Goal: Information Seeking & Learning: Check status

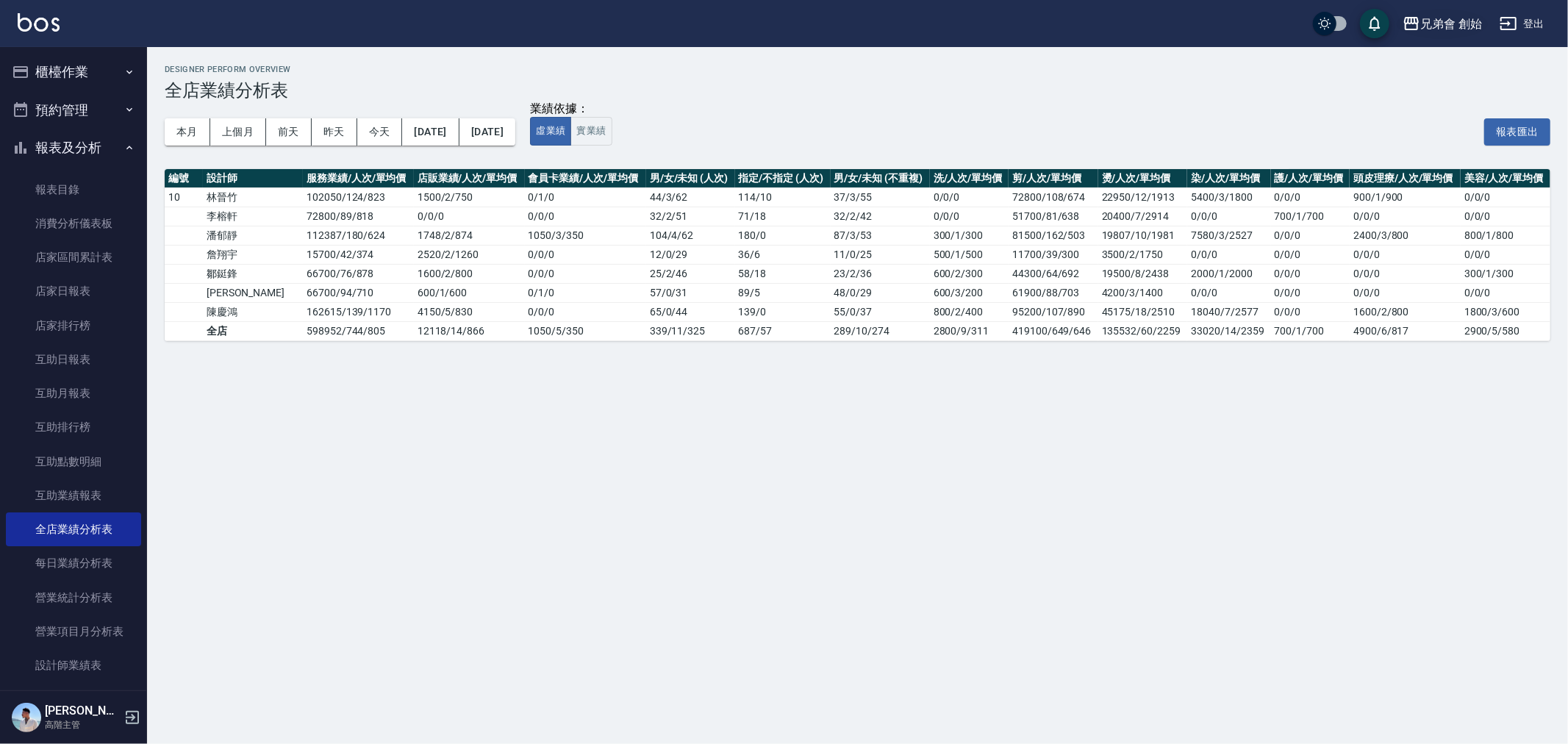
scroll to position [81, 0]
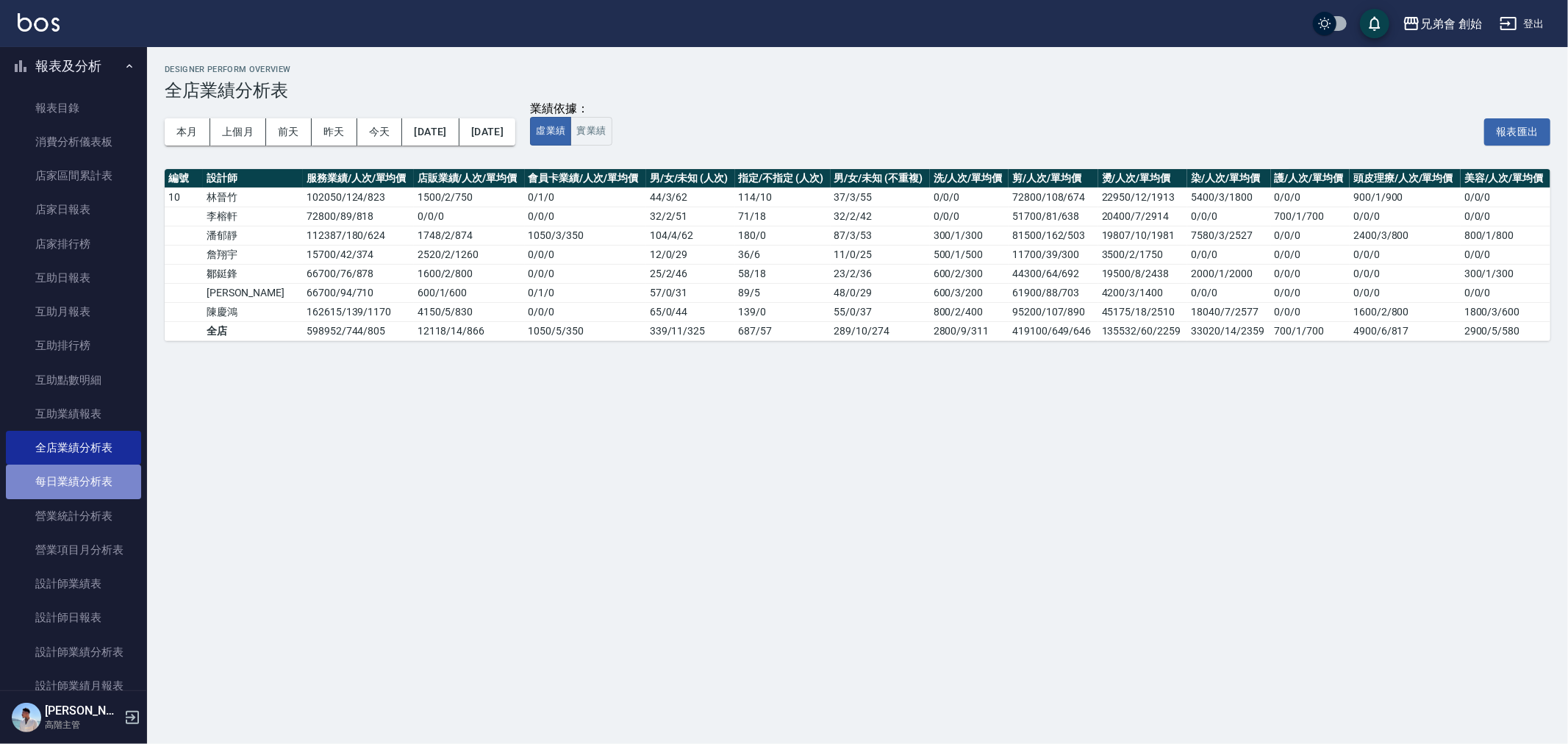
click at [74, 480] on link "每日業績分析表" at bounding box center [74, 481] width 135 height 34
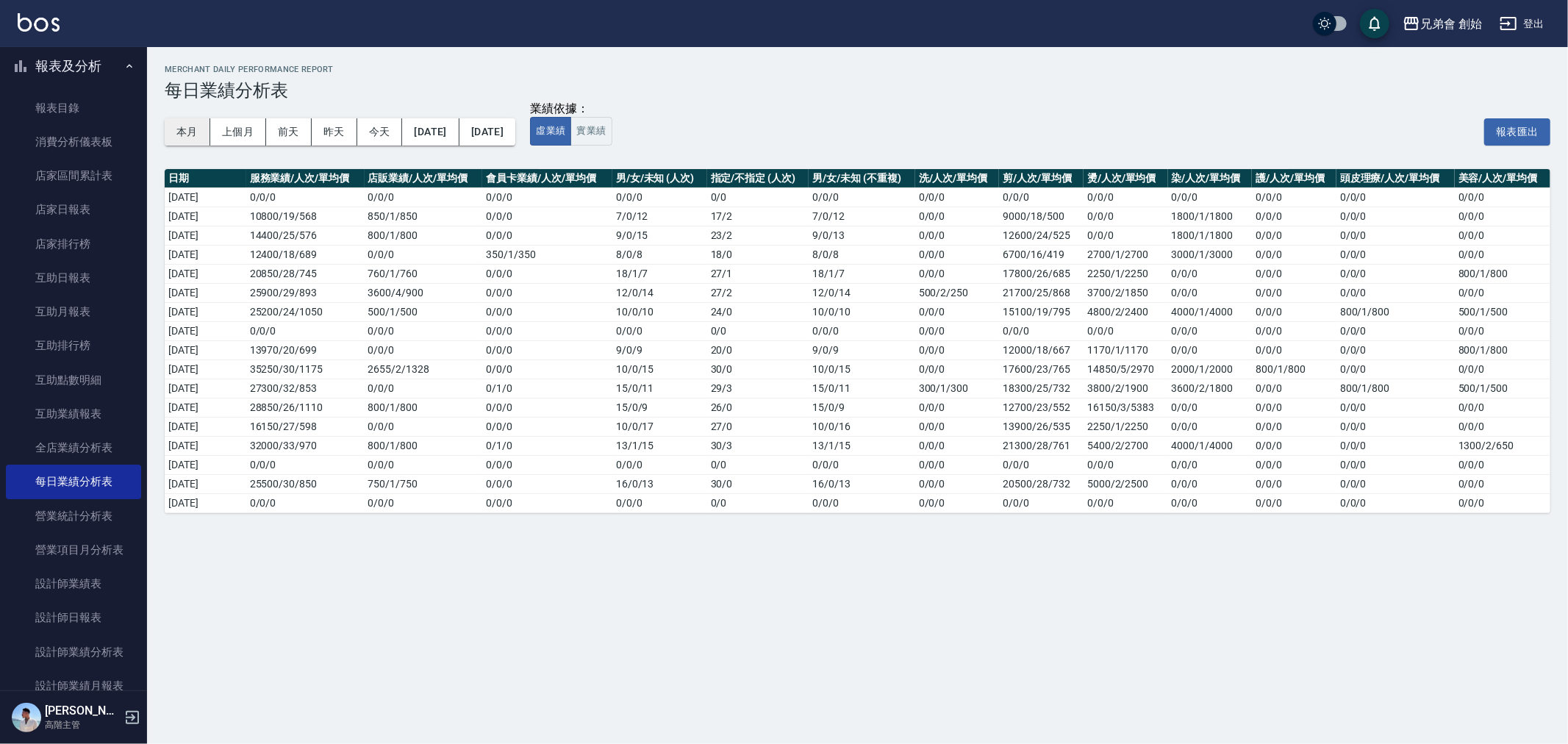
click at [202, 124] on button "本月" at bounding box center [187, 131] width 45 height 27
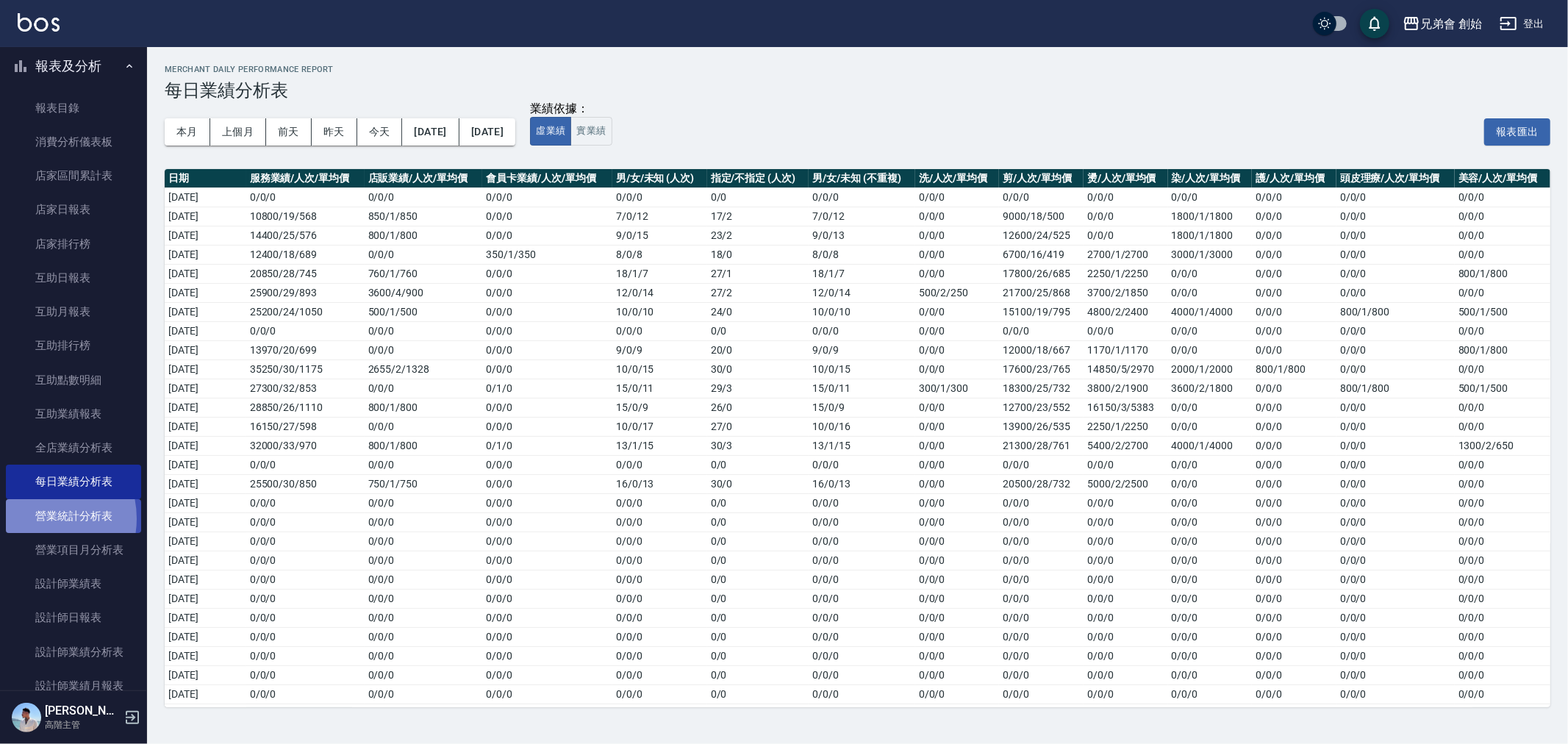
click at [35, 518] on link "營業統計分析表" at bounding box center [74, 516] width 135 height 34
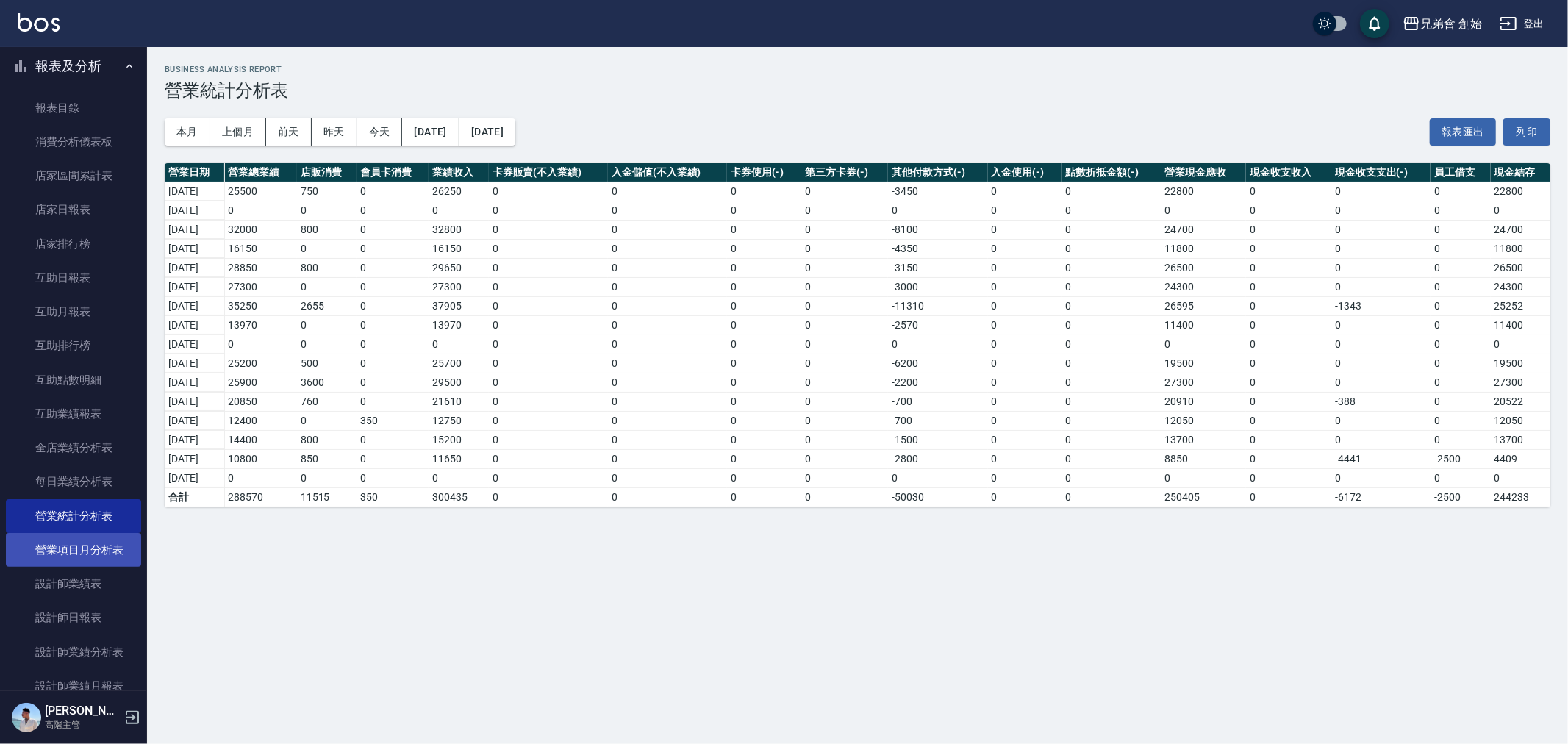
click at [41, 545] on link "營業項目月分析表" at bounding box center [74, 549] width 135 height 34
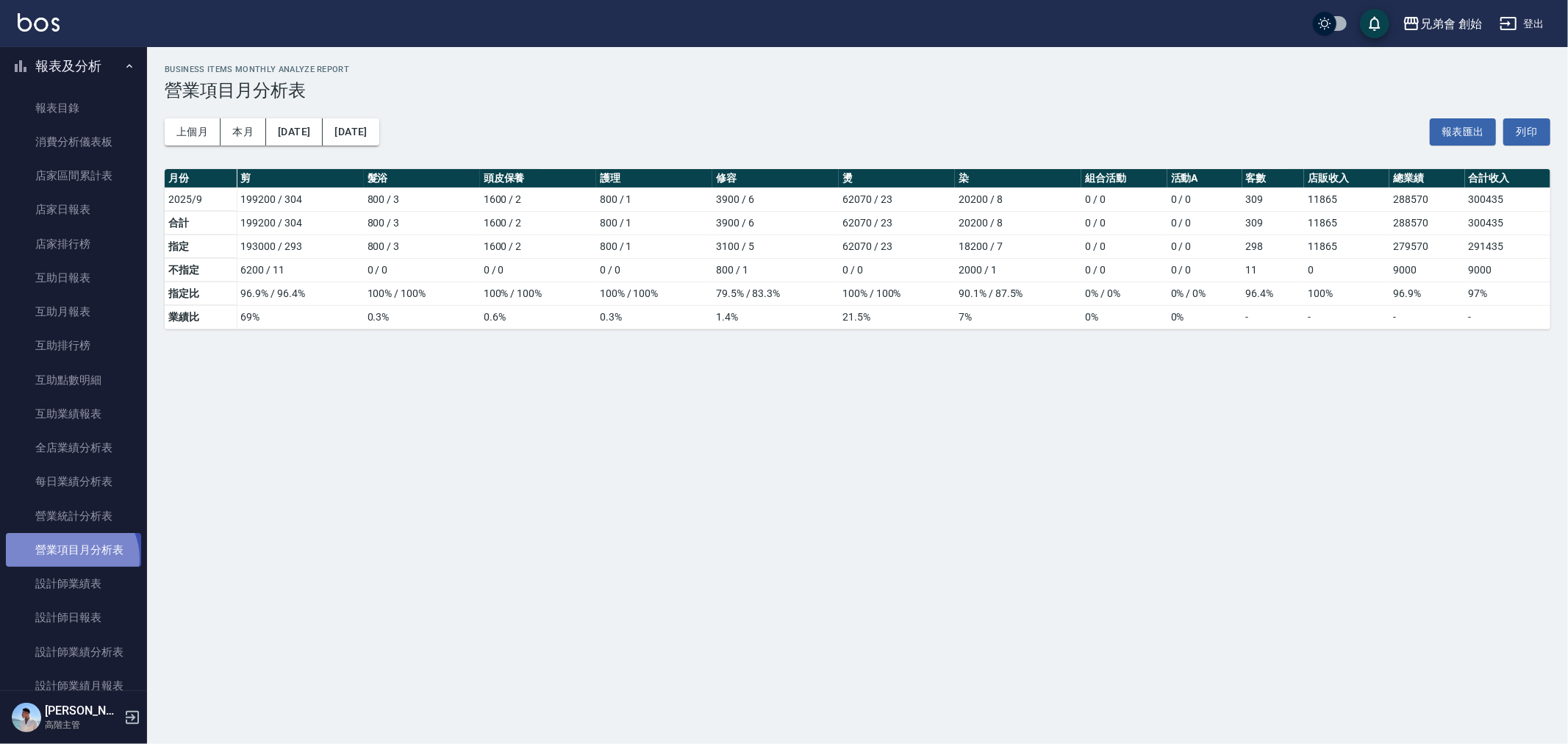
click at [70, 559] on link "營業項目月分析表" at bounding box center [74, 549] width 135 height 34
click at [60, 583] on link "設計師業績表" at bounding box center [74, 583] width 135 height 34
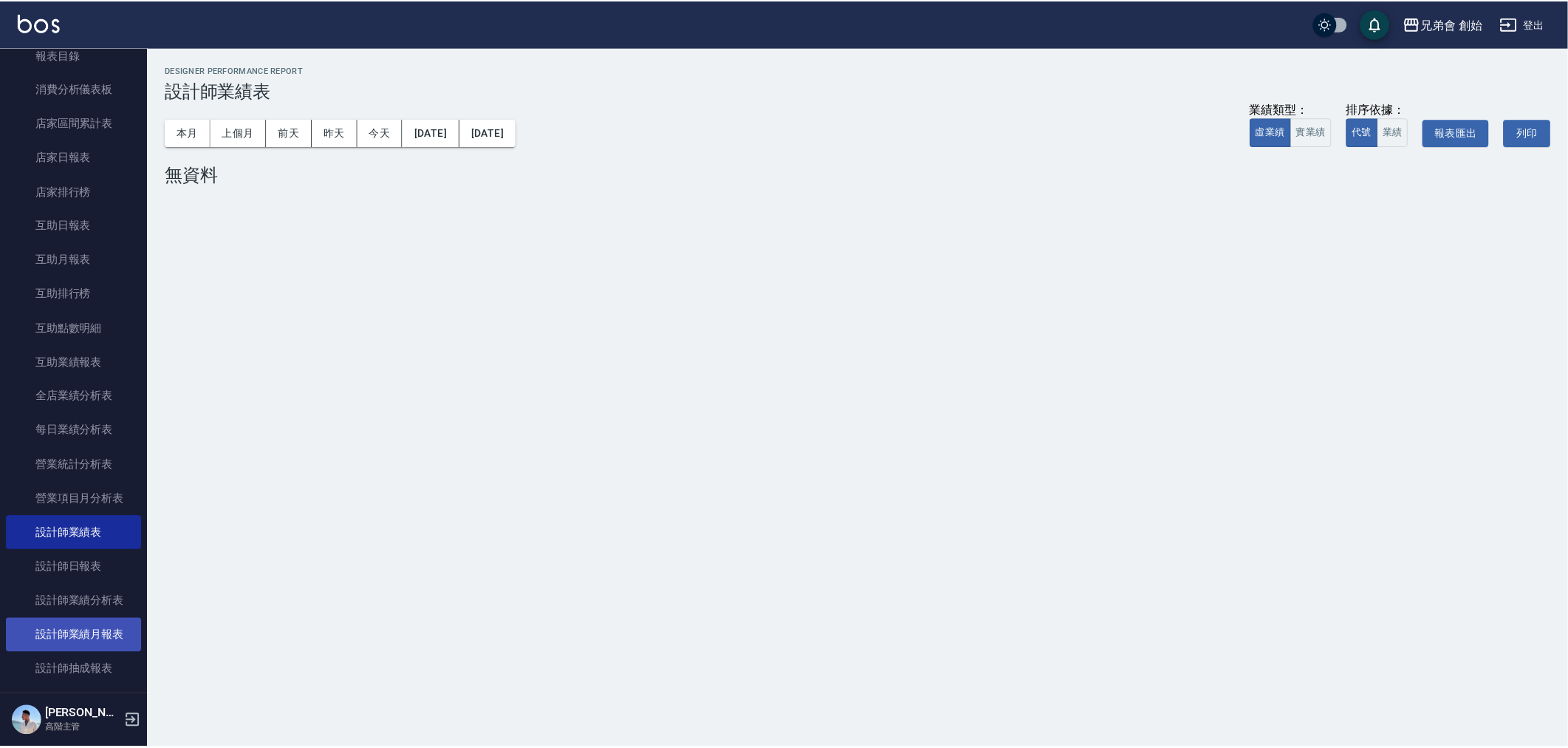
scroll to position [164, 0]
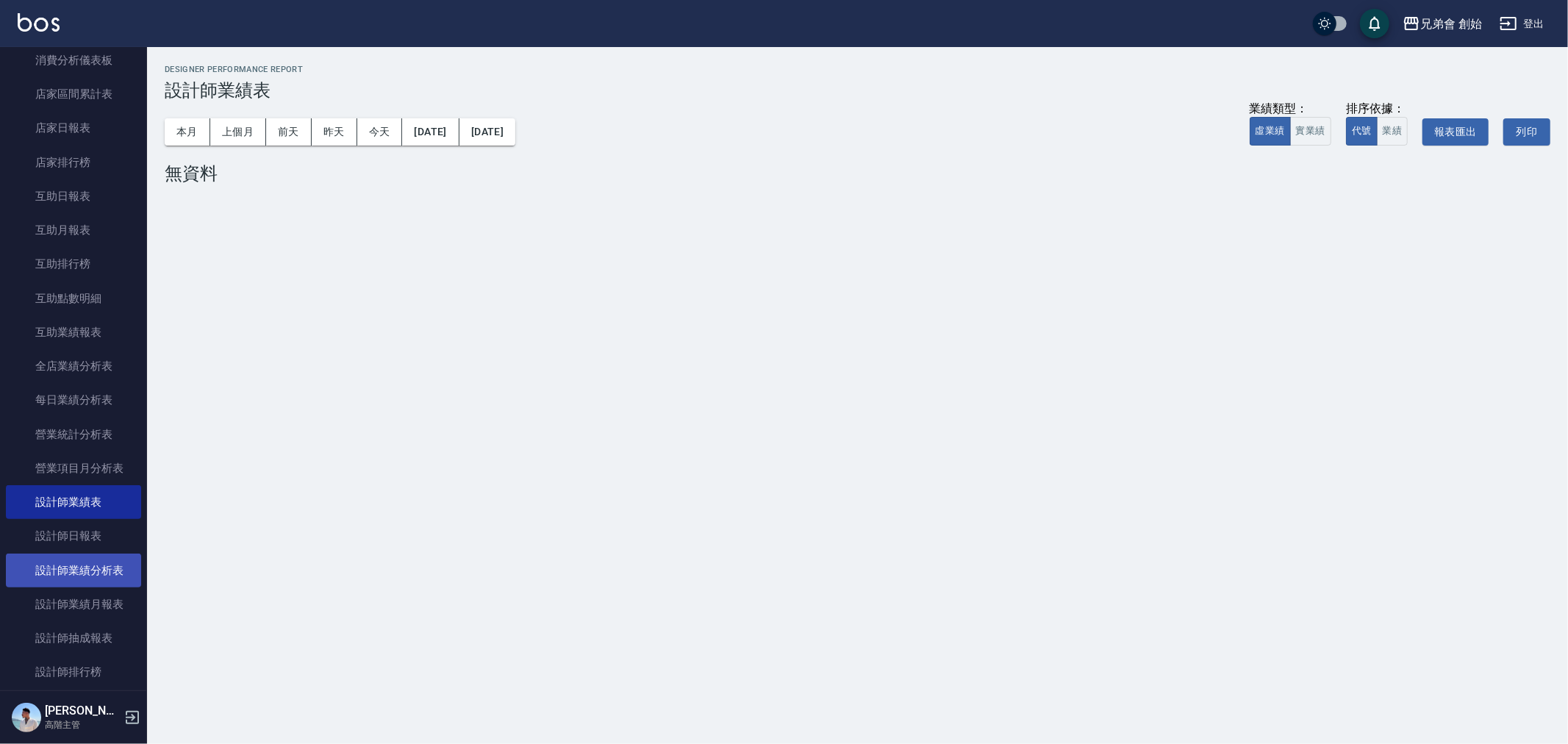
click at [72, 576] on link "設計師業績分析表" at bounding box center [74, 570] width 135 height 34
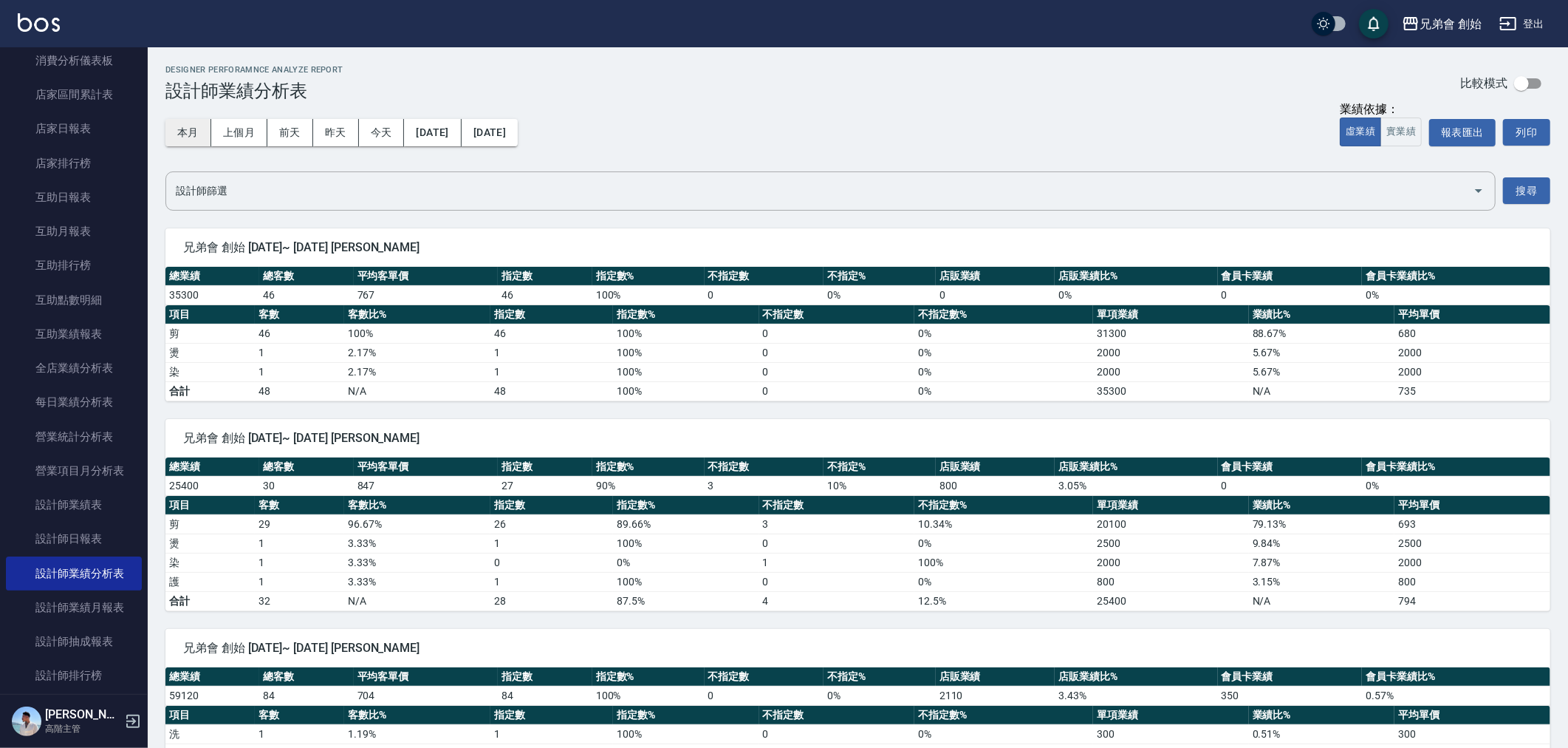
click at [185, 135] on button "本月" at bounding box center [188, 132] width 46 height 28
click at [253, 136] on button "上個月" at bounding box center [239, 132] width 56 height 28
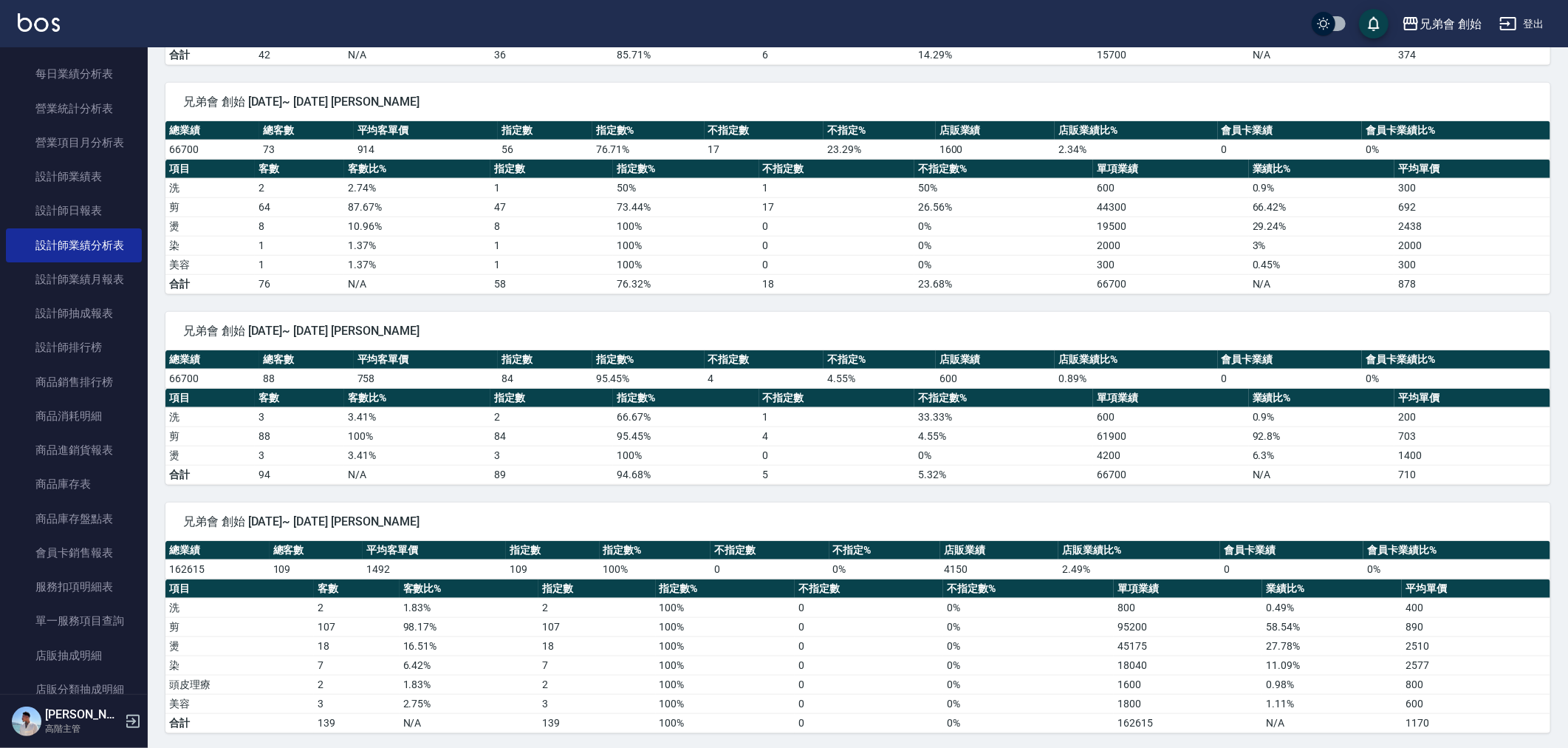
scroll to position [992, 0]
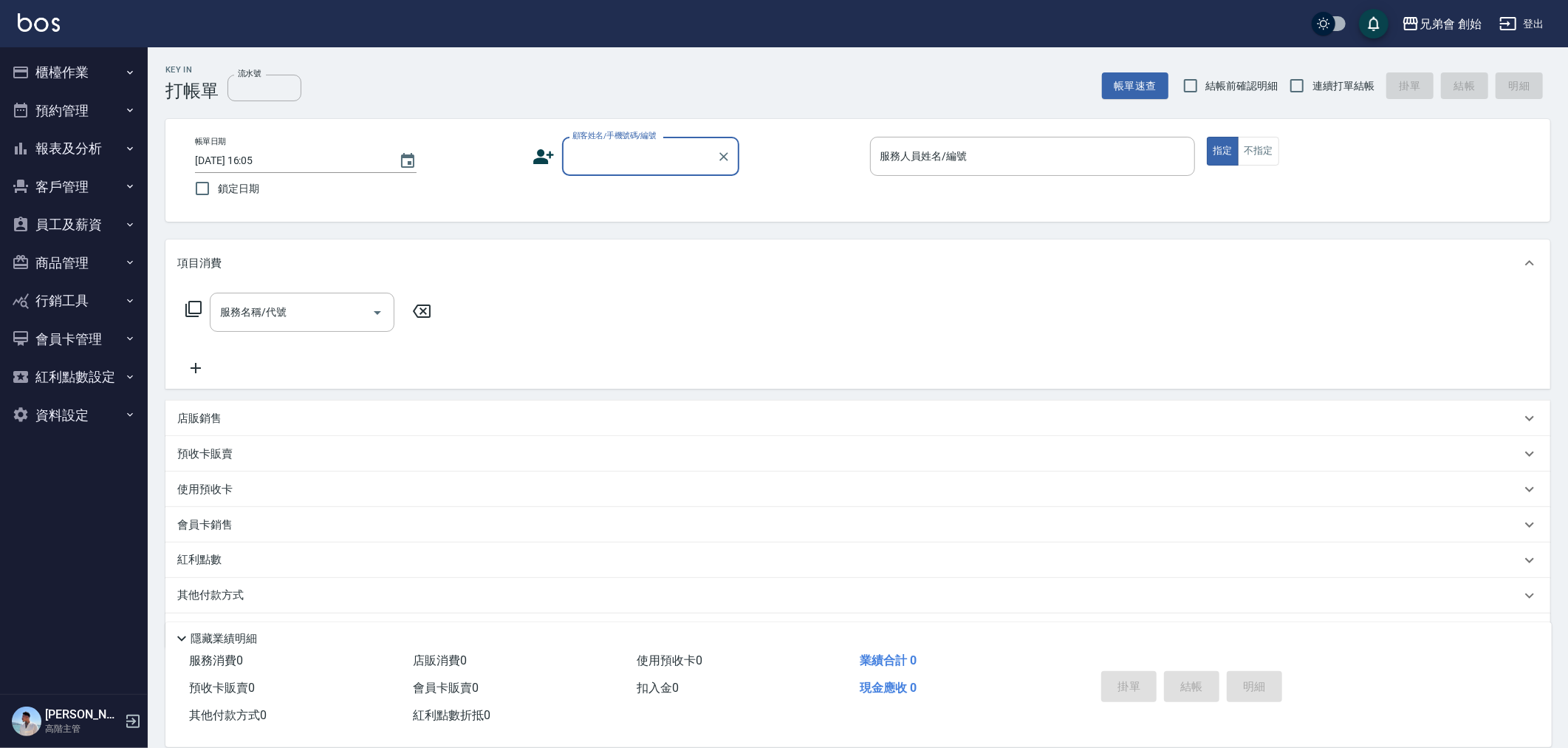
click at [48, 97] on button "預約管理" at bounding box center [74, 110] width 136 height 39
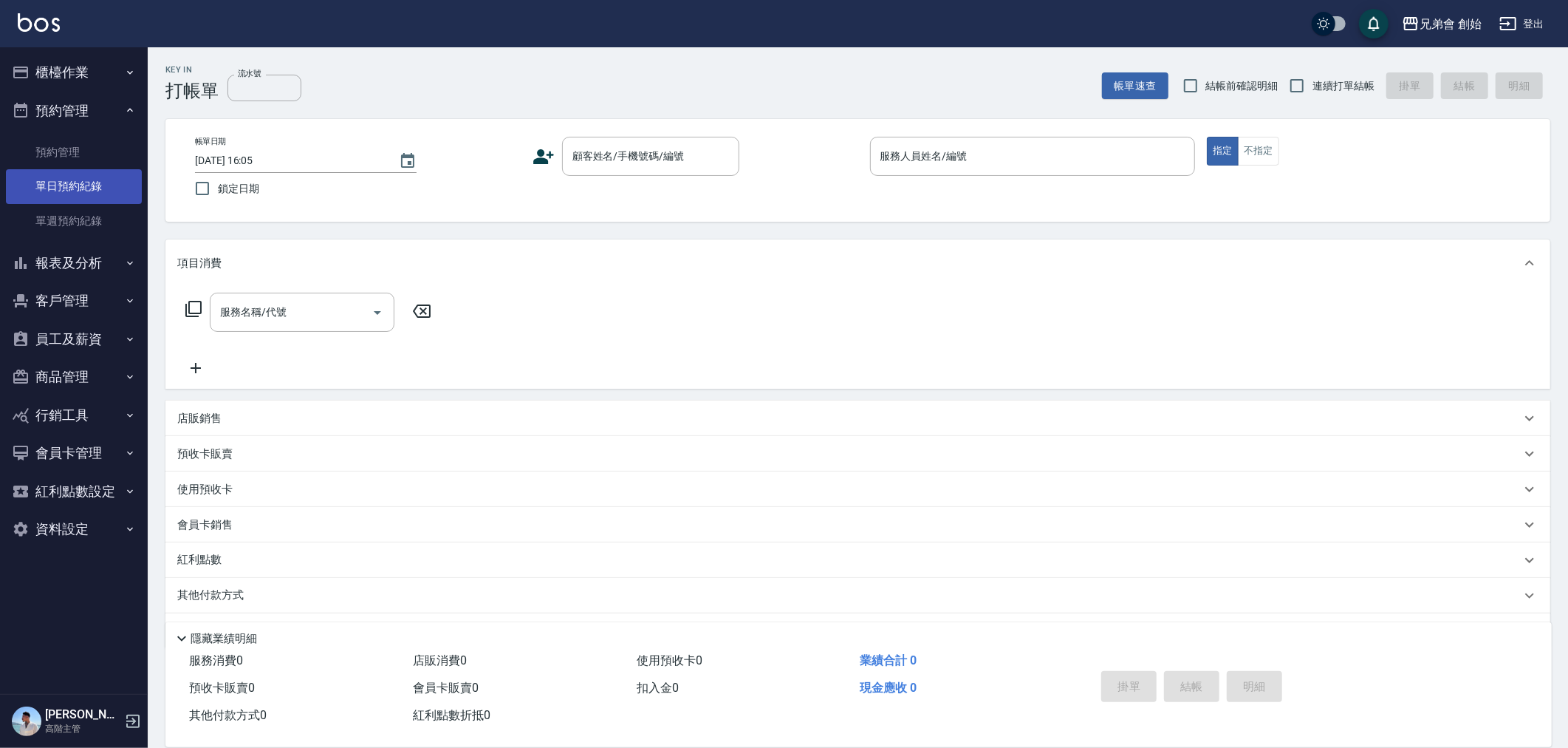
click at [83, 192] on link "單日預約紀錄" at bounding box center [74, 186] width 136 height 34
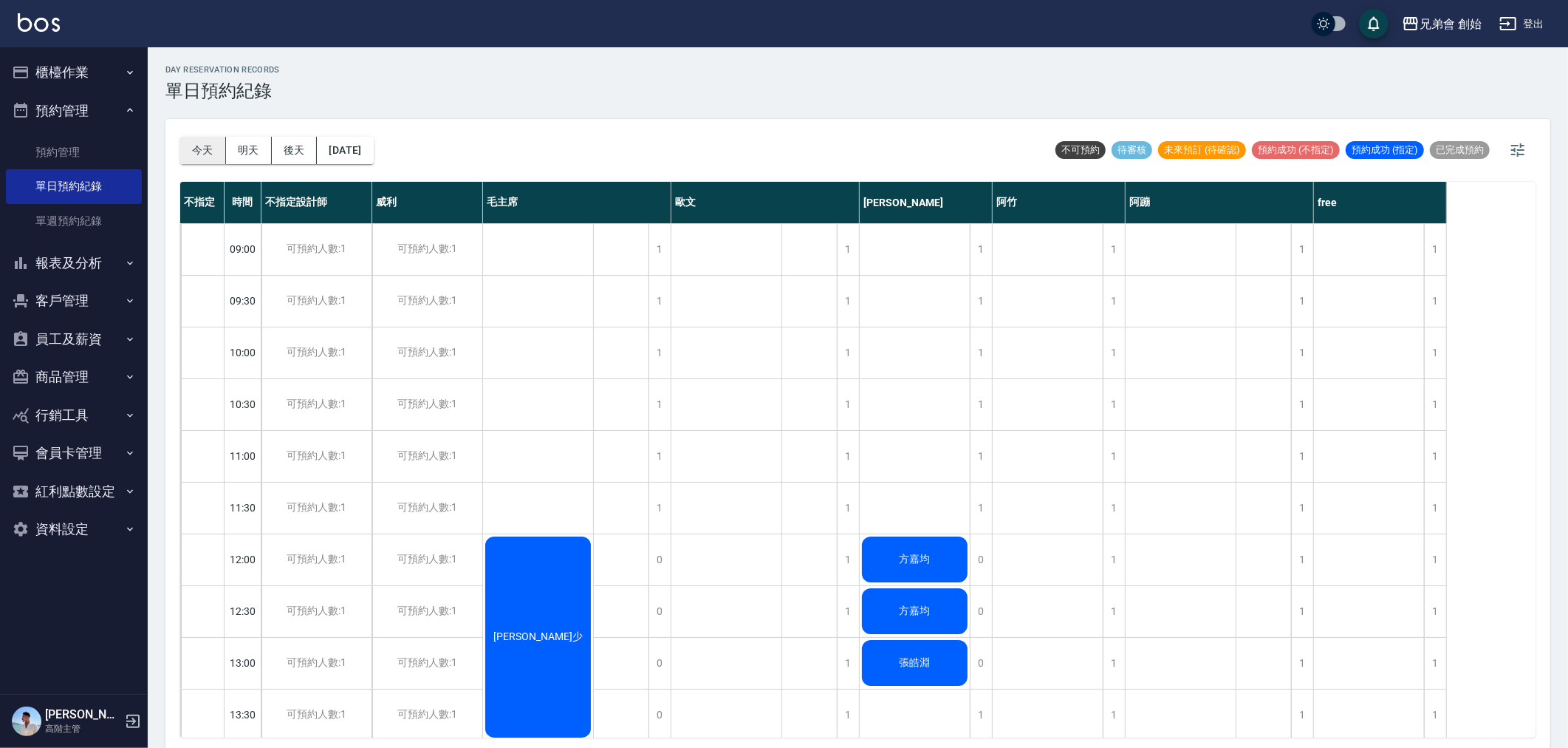
click at [210, 153] on button "今天" at bounding box center [203, 150] width 46 height 28
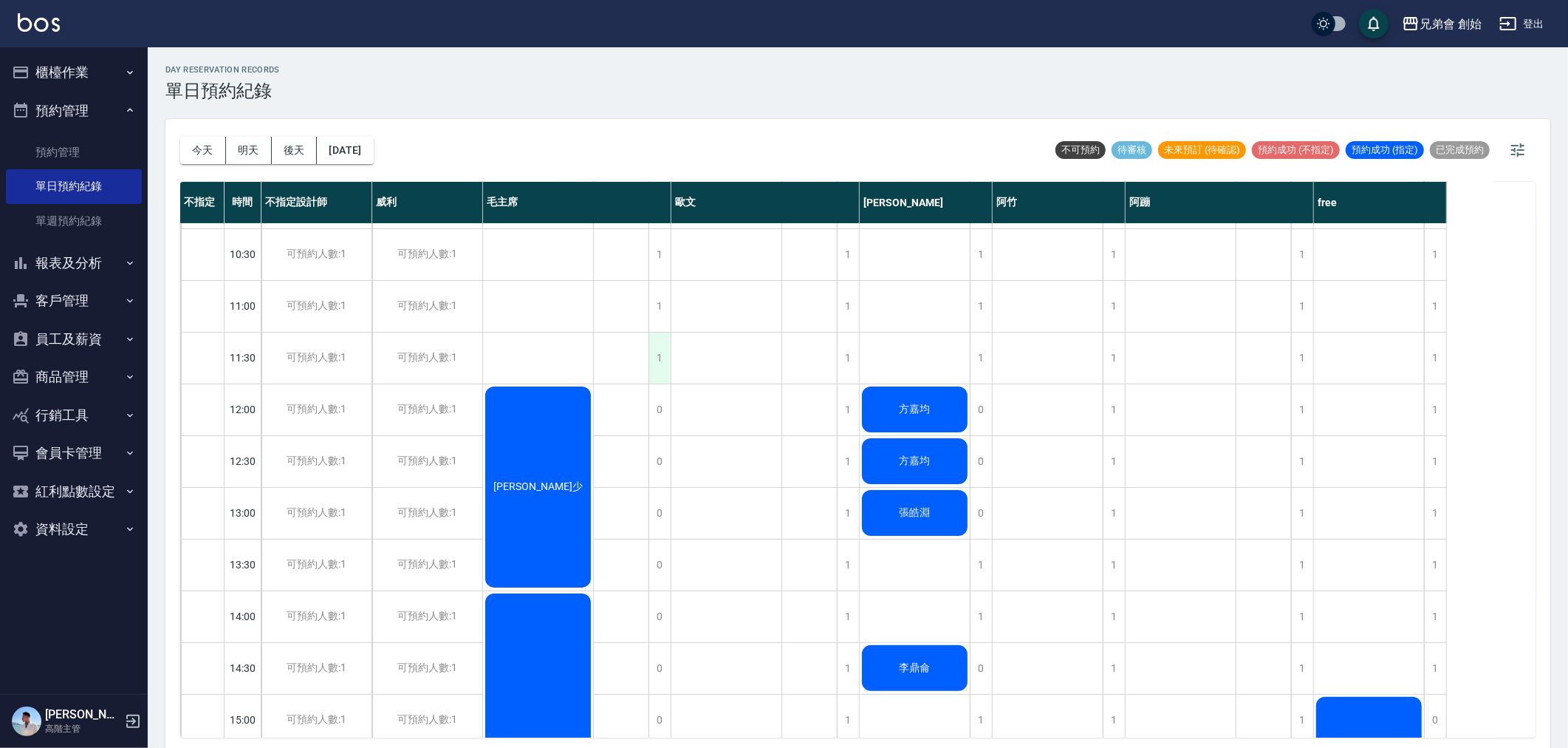
scroll to position [328, 0]
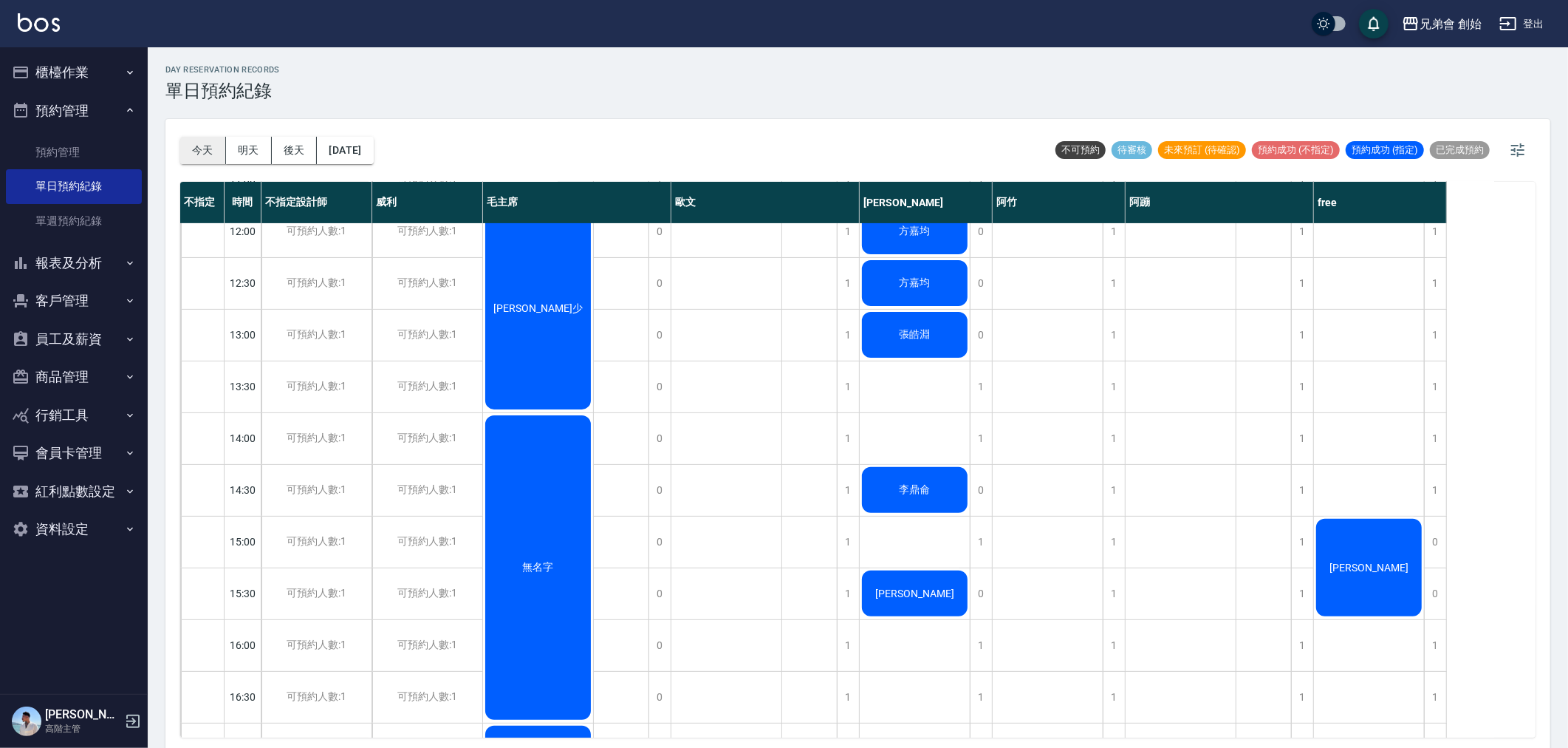
click at [204, 155] on button "今天" at bounding box center [203, 150] width 46 height 28
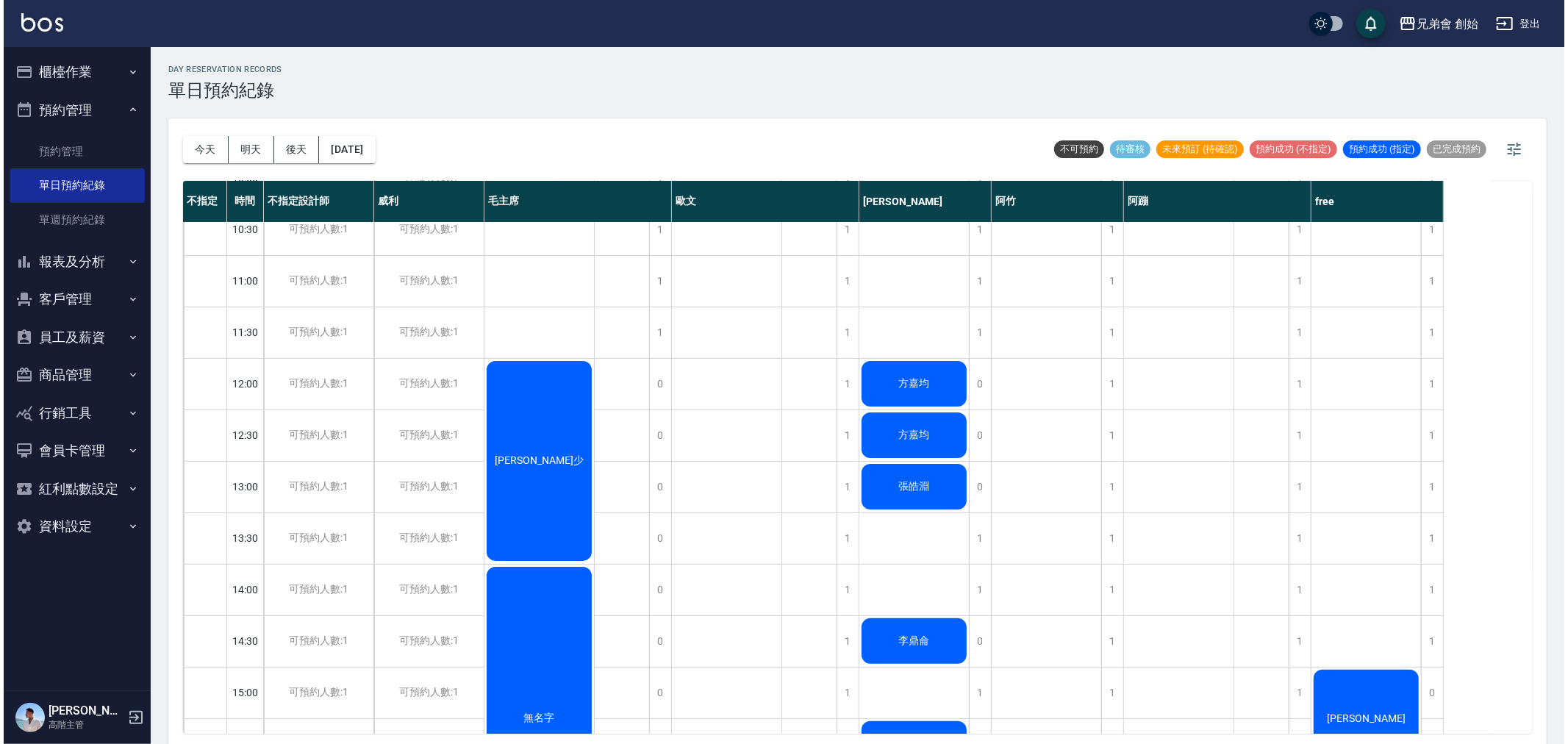
scroll to position [81, 0]
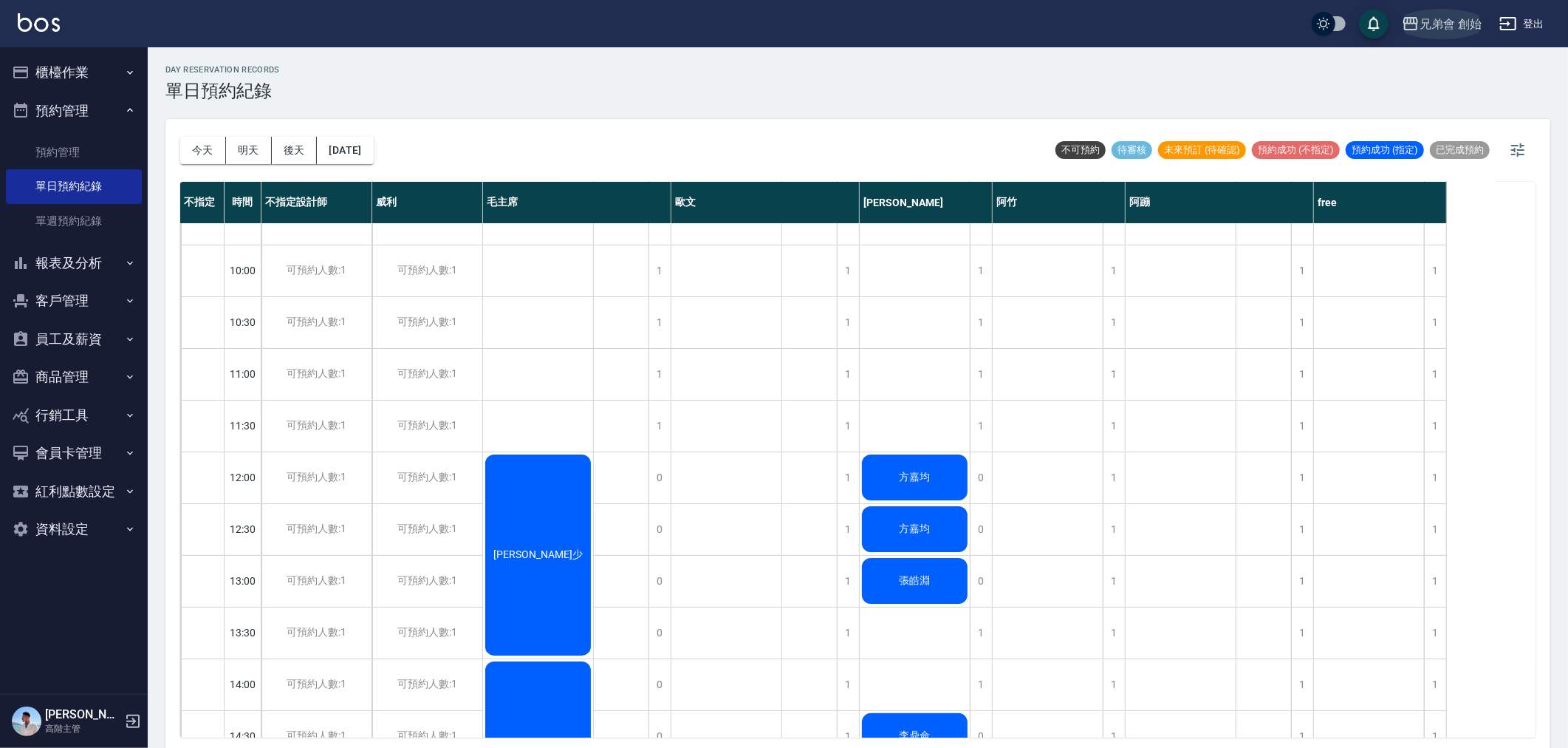
click at [1456, 31] on div "兄弟會 創始" at bounding box center [1450, 24] width 62 height 18
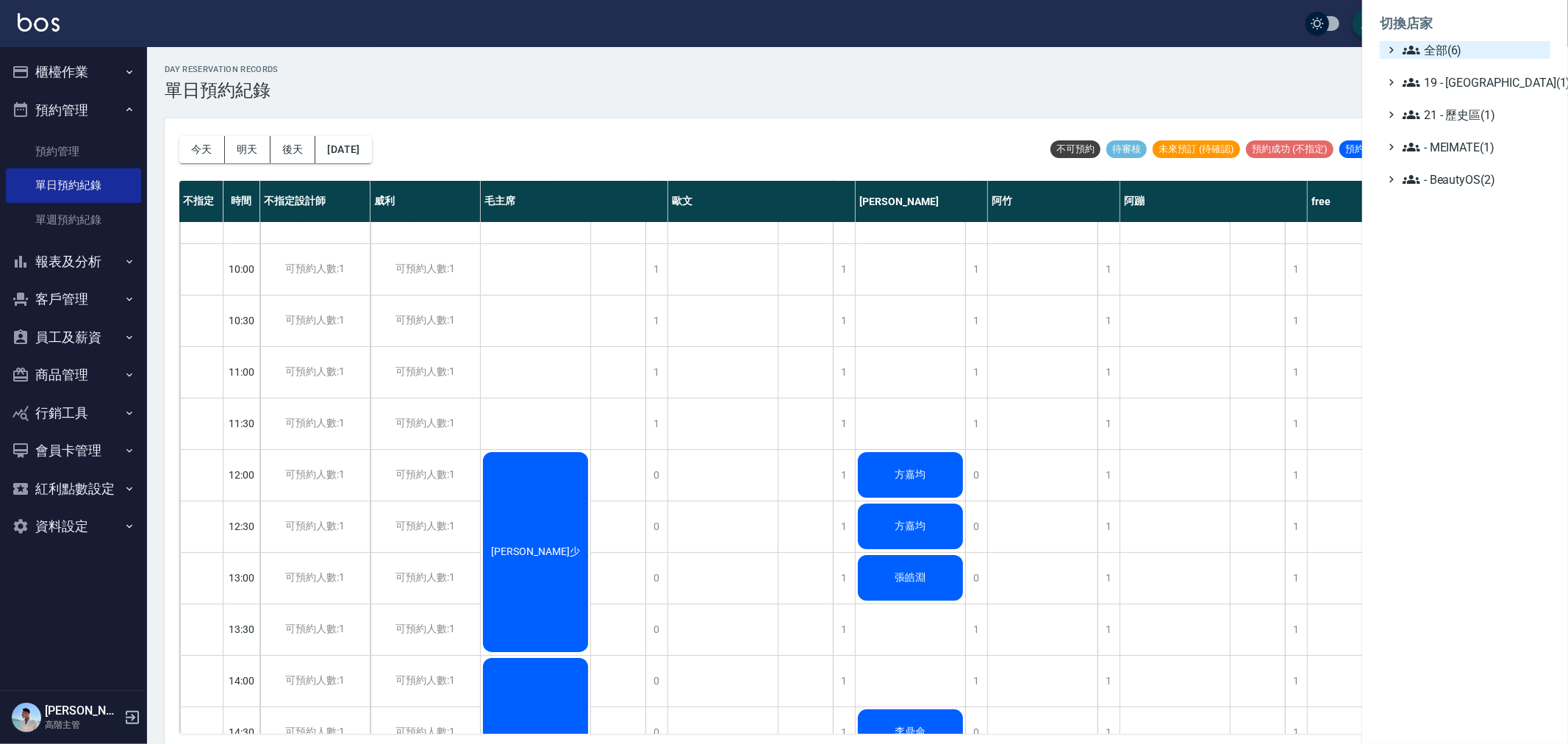
click at [1428, 47] on span "全部(6)" at bounding box center [1473, 50] width 142 height 18
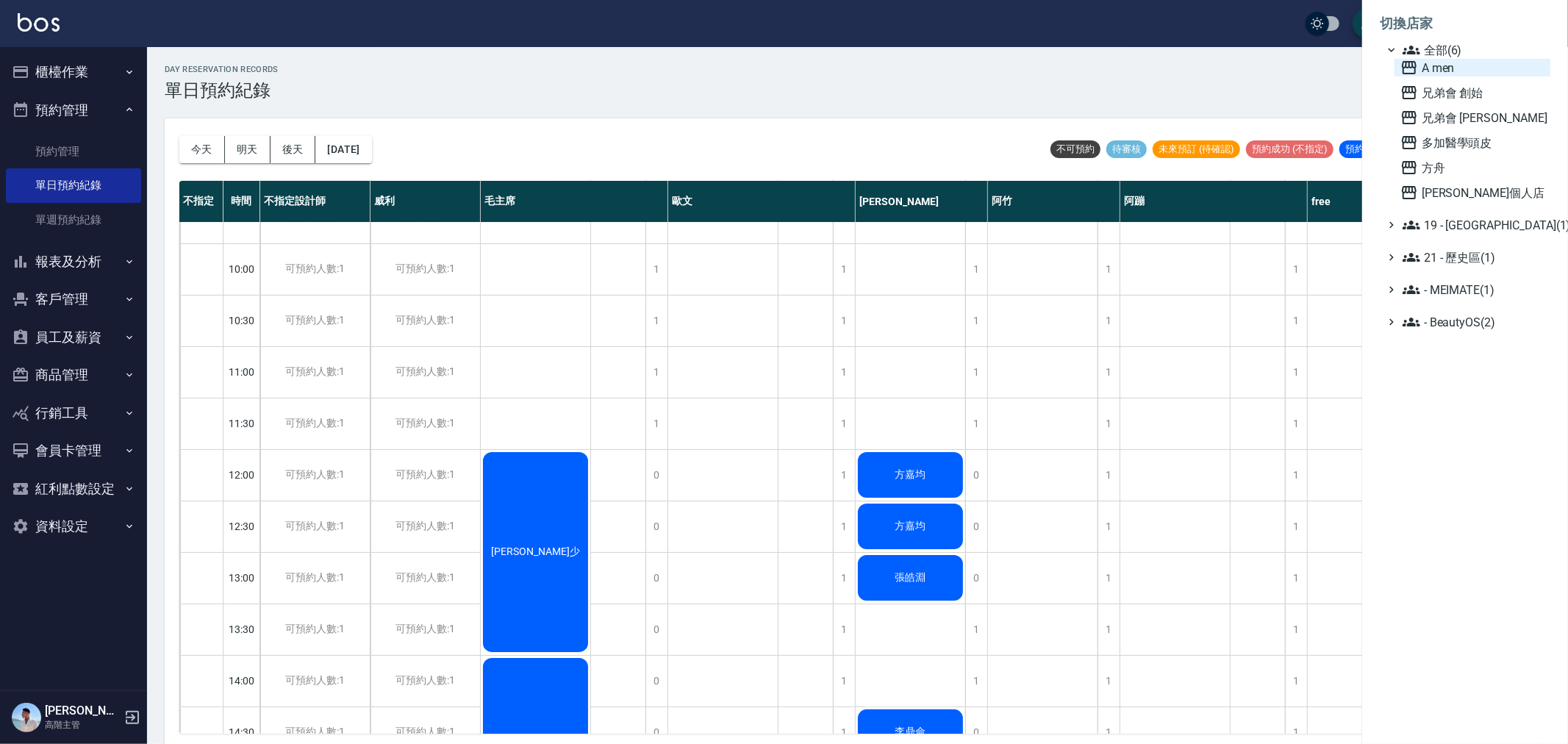
click at [1461, 74] on span "A men" at bounding box center [1472, 67] width 144 height 18
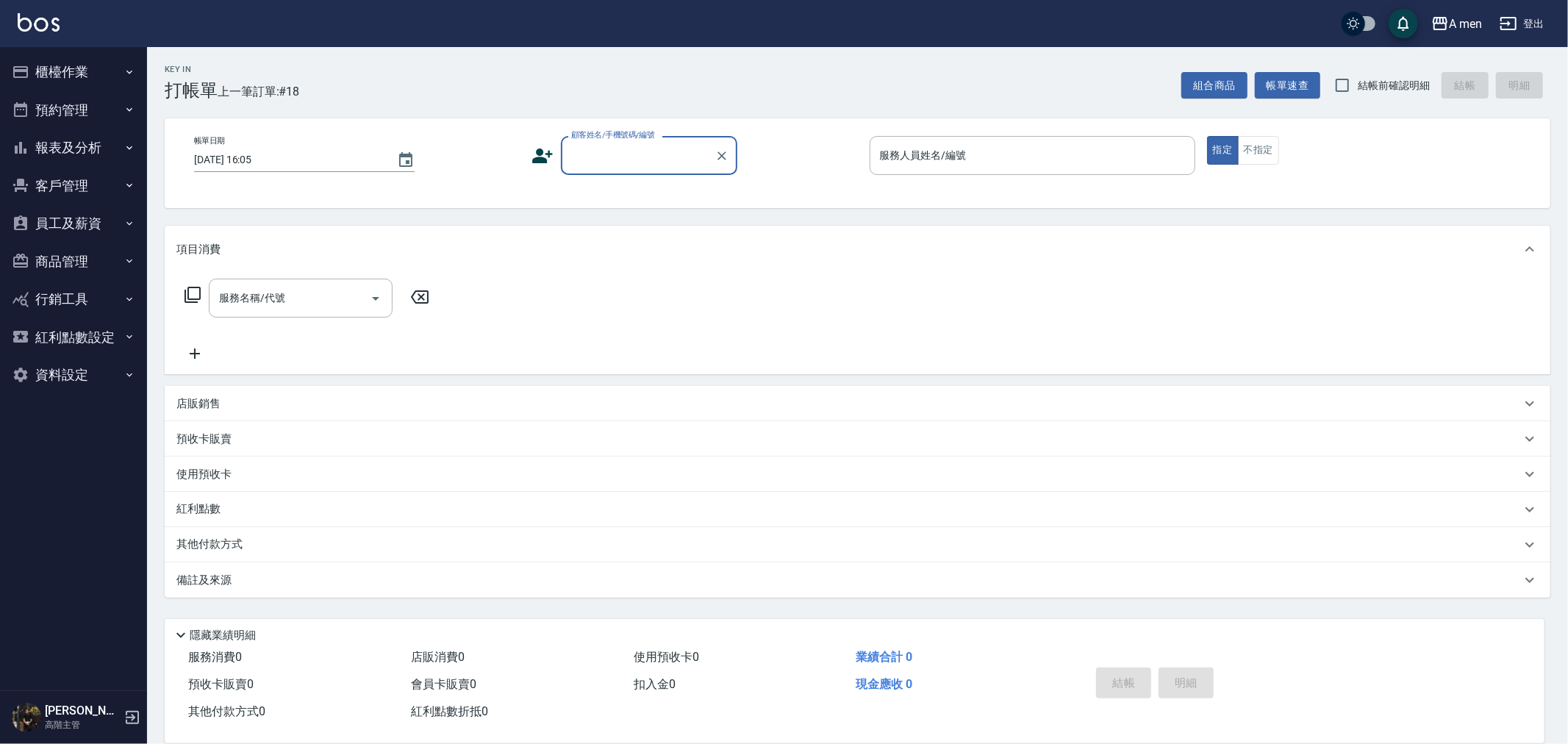
click at [85, 140] on button "報表及分析" at bounding box center [74, 147] width 135 height 38
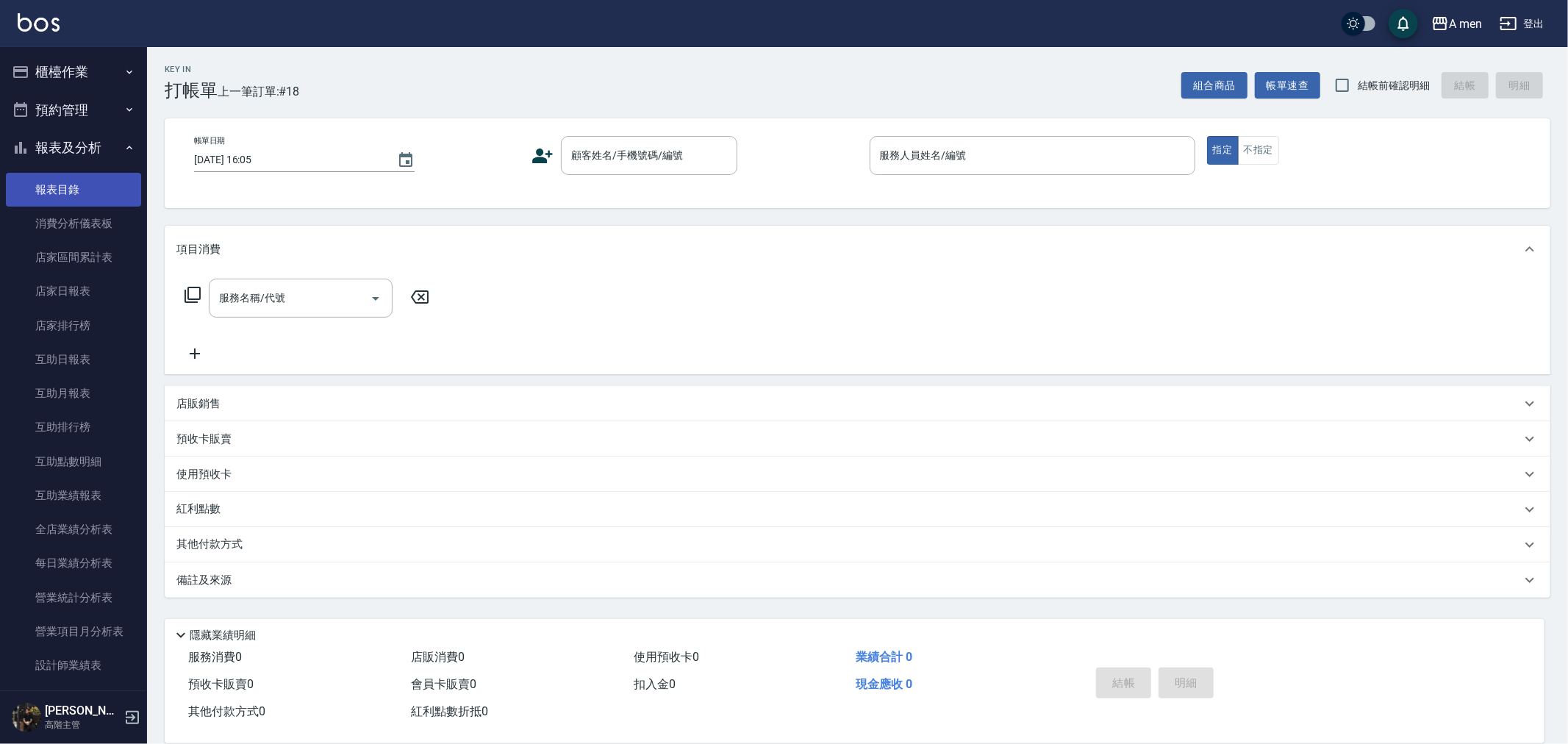
click at [88, 184] on link "報表目錄" at bounding box center [74, 189] width 135 height 34
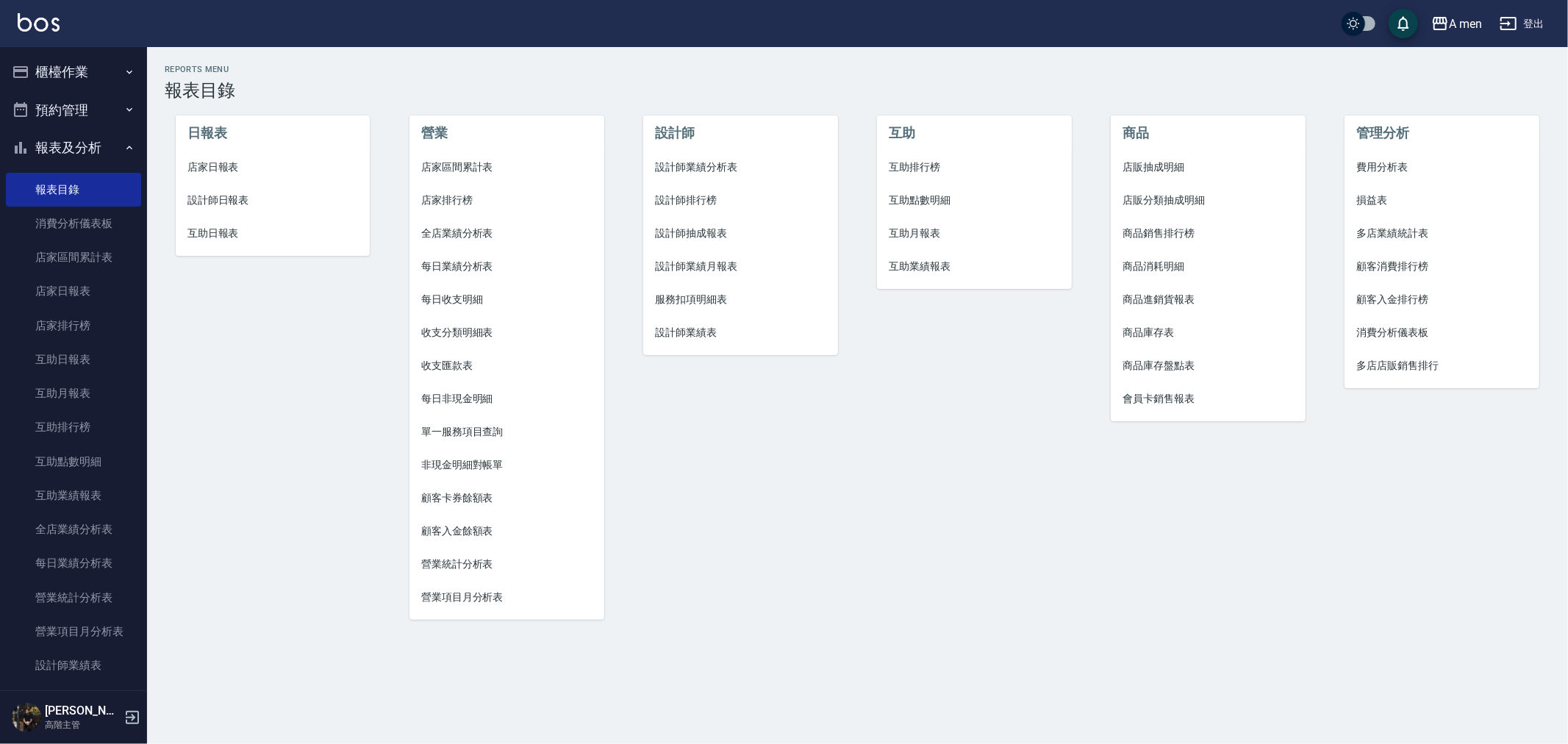
click at [101, 120] on button "預約管理" at bounding box center [74, 110] width 135 height 38
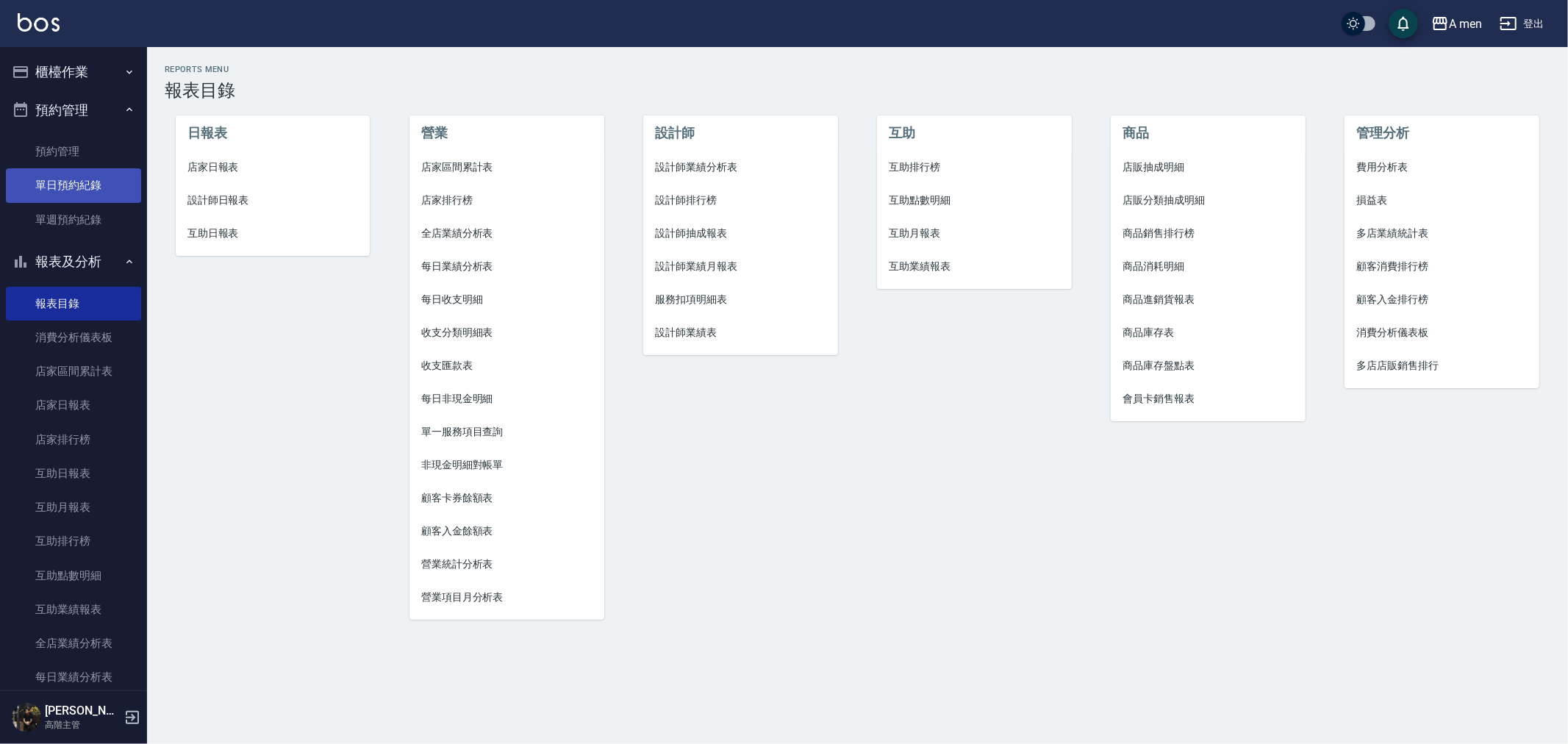
click at [82, 182] on link "單日預約紀錄" at bounding box center [74, 185] width 135 height 34
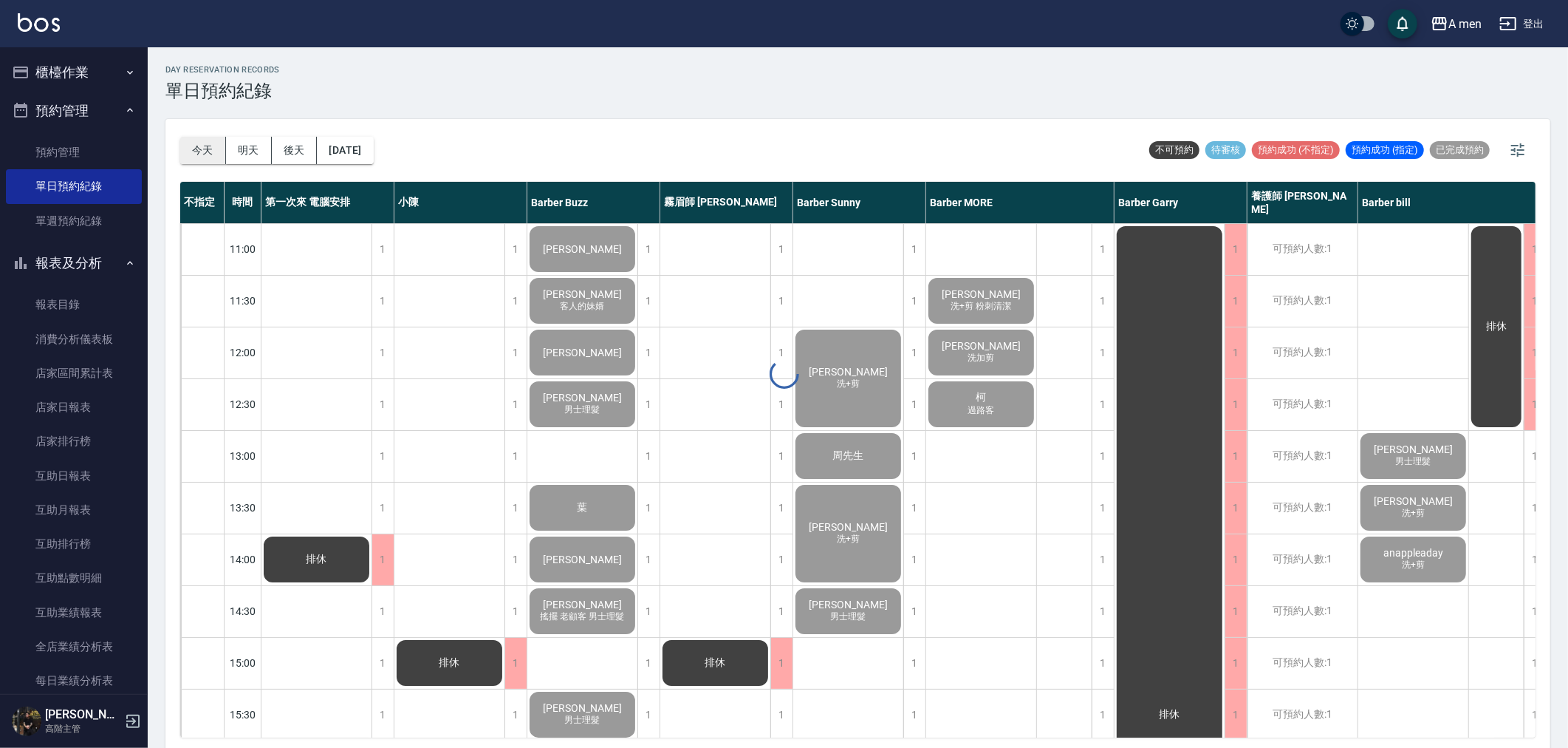
click at [205, 150] on button "今天" at bounding box center [203, 150] width 46 height 28
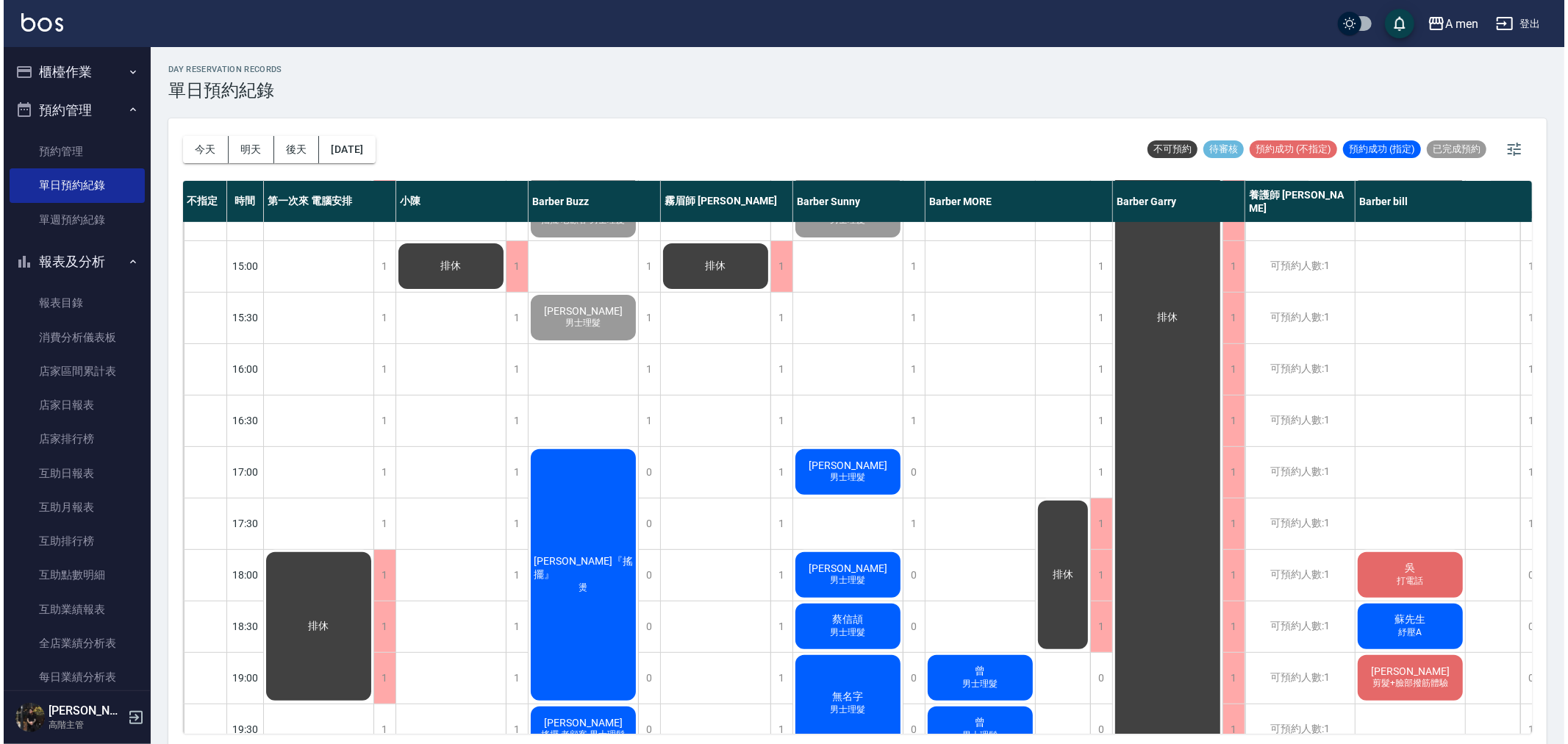
scroll to position [408, 0]
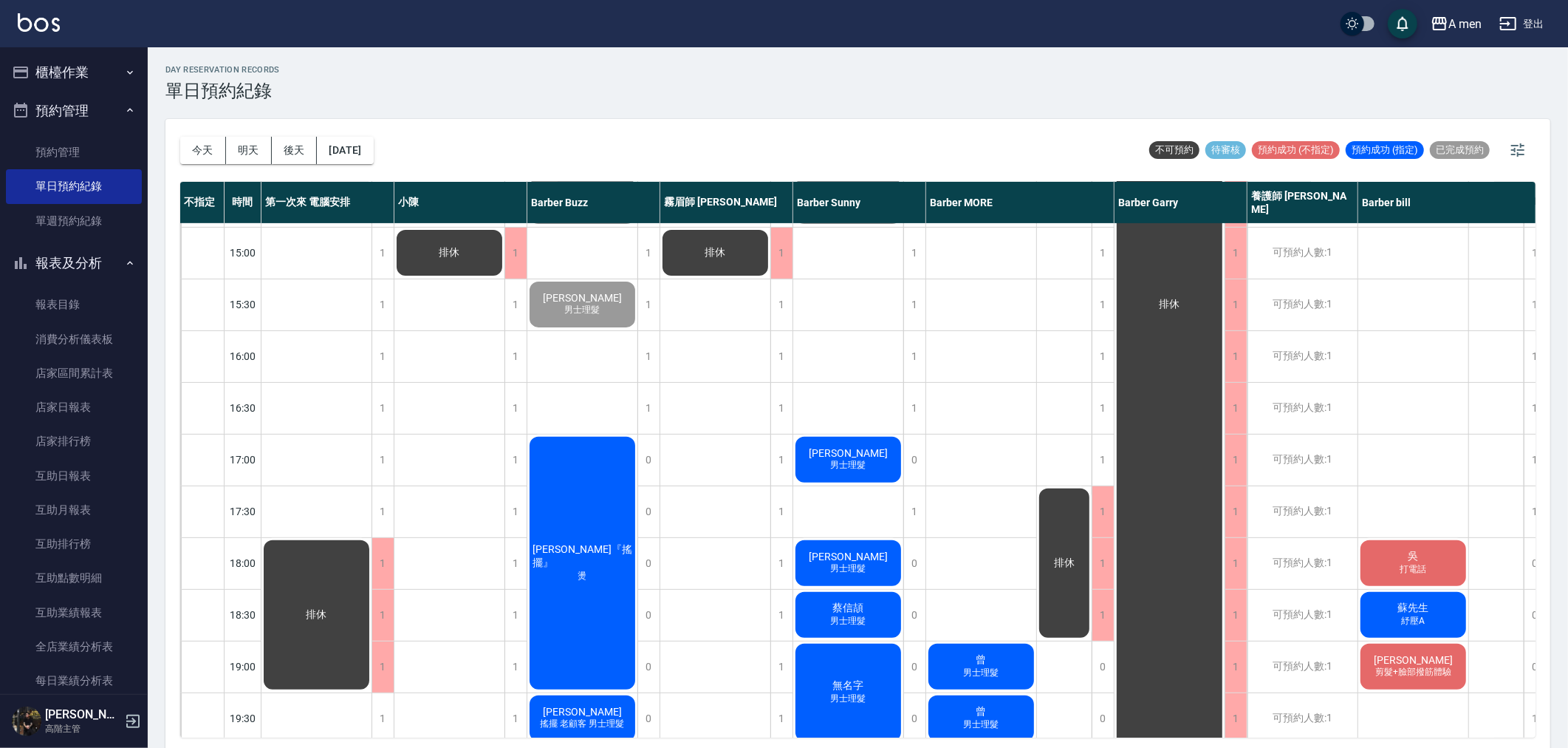
drag, startPoint x: 75, startPoint y: 254, endPoint x: 77, endPoint y: 245, distance: 9.2
click at [75, 252] on button "報表及分析" at bounding box center [74, 263] width 136 height 39
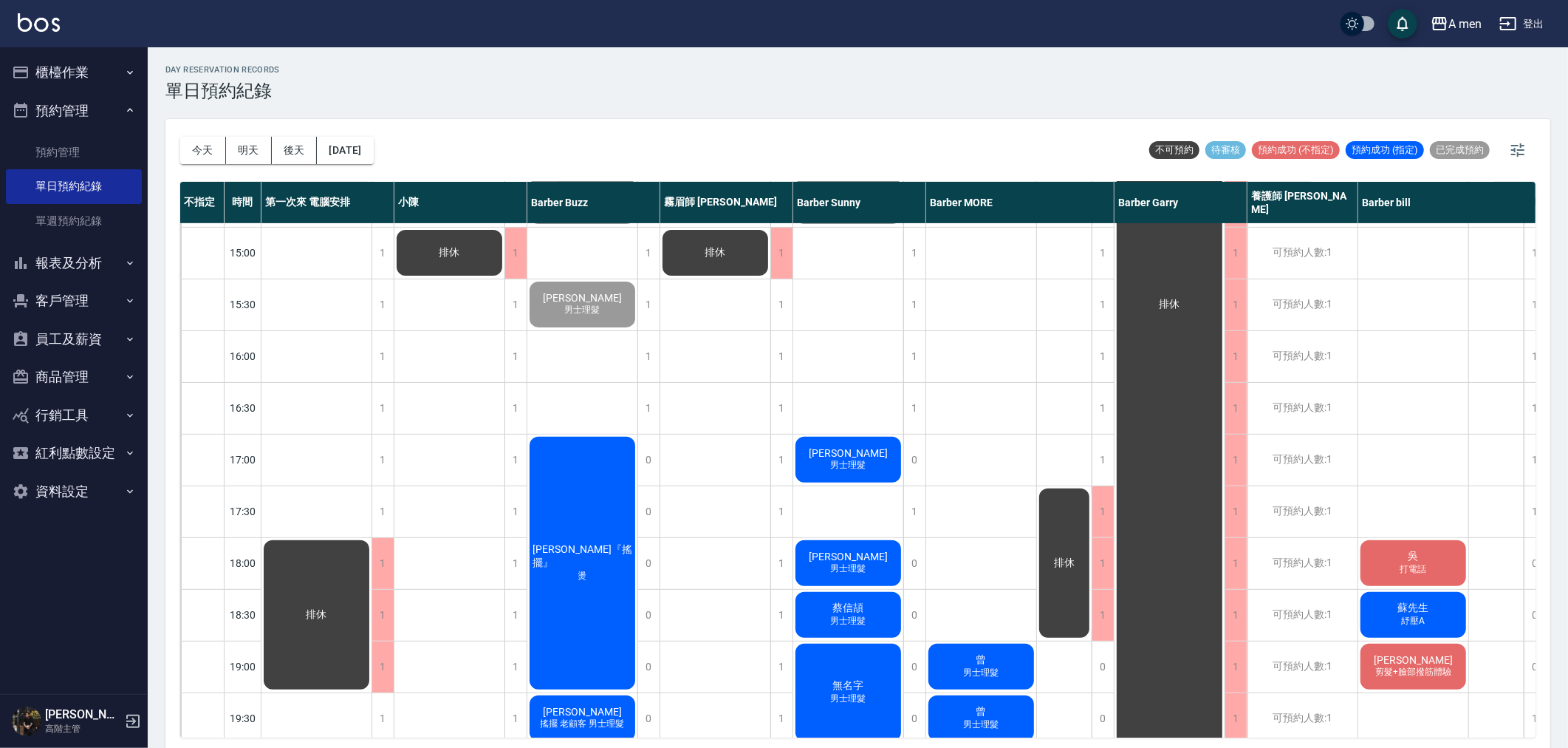
click at [94, 109] on button "預約管理" at bounding box center [74, 110] width 136 height 39
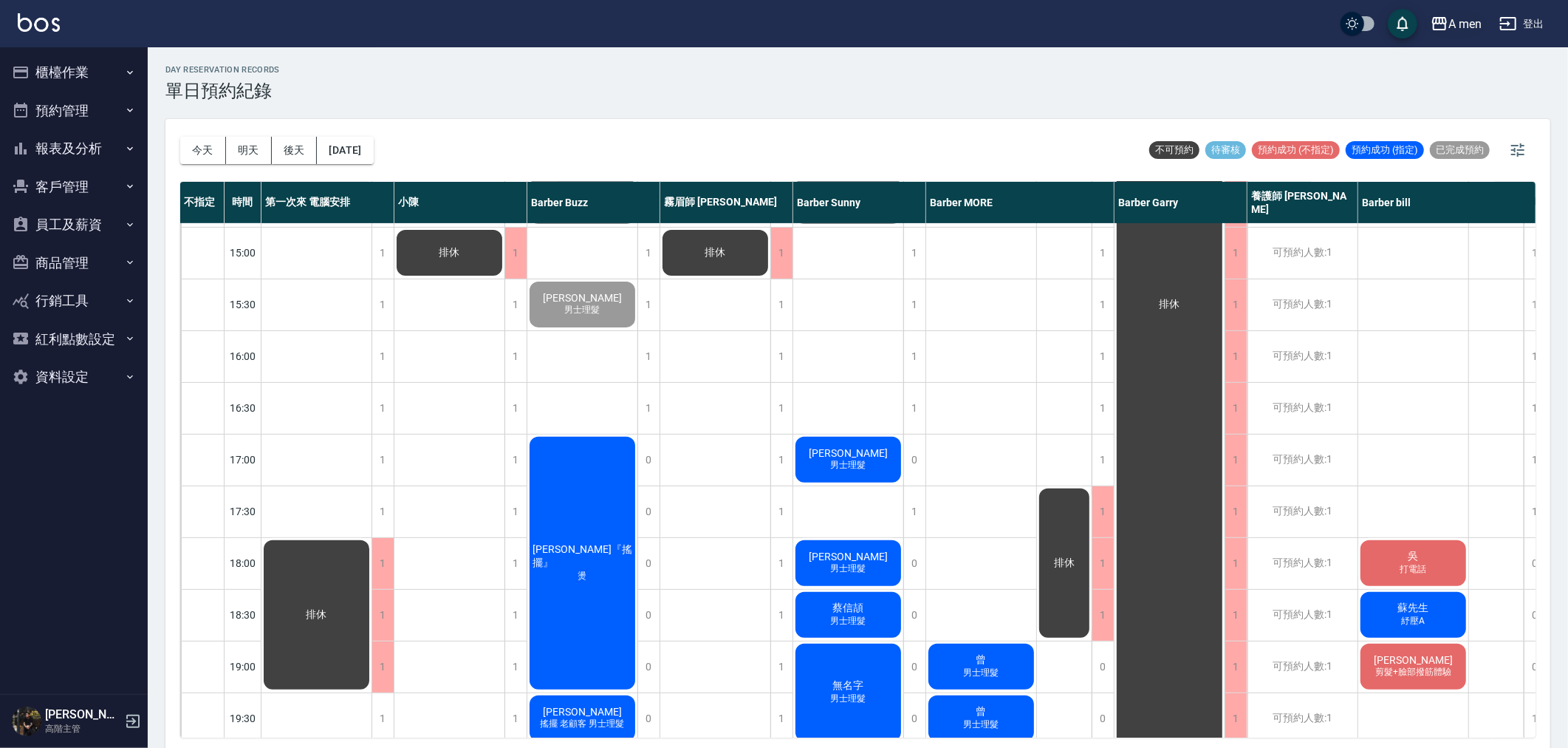
click at [1452, 25] on div "A men" at bounding box center [1465, 24] width 33 height 18
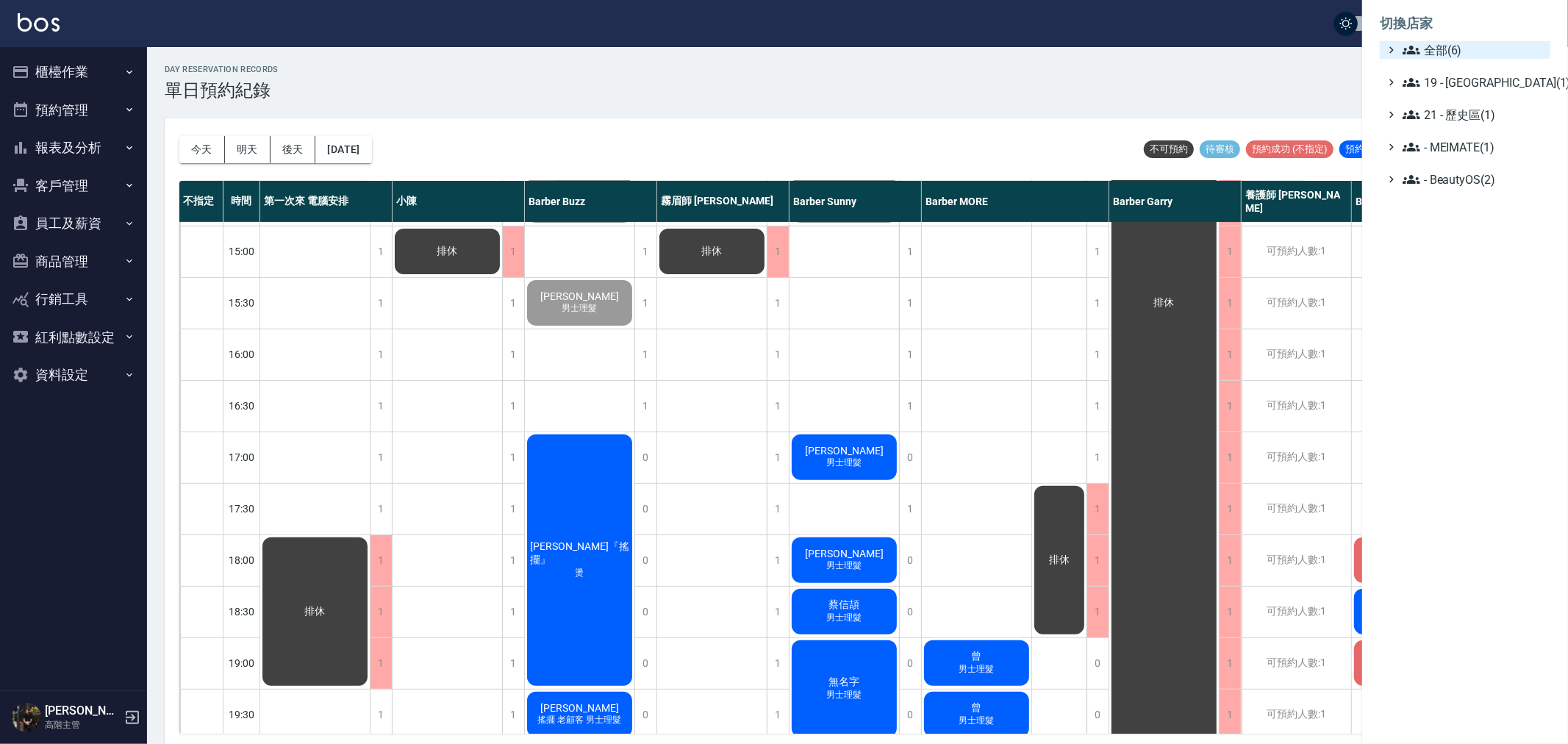
click at [1453, 45] on span "全部(6)" at bounding box center [1473, 50] width 142 height 18
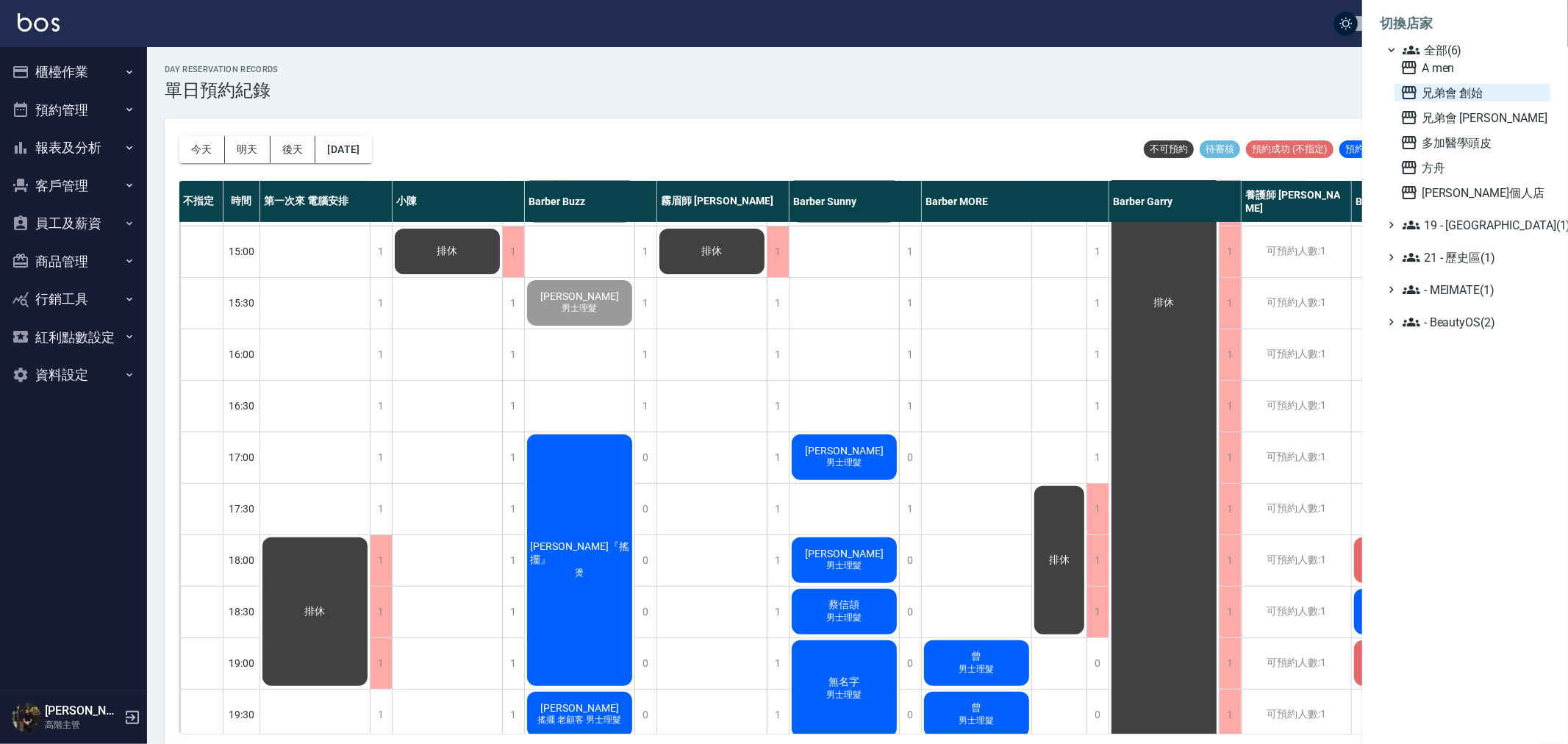
click at [1475, 96] on span "兄弟會 創始" at bounding box center [1472, 92] width 144 height 18
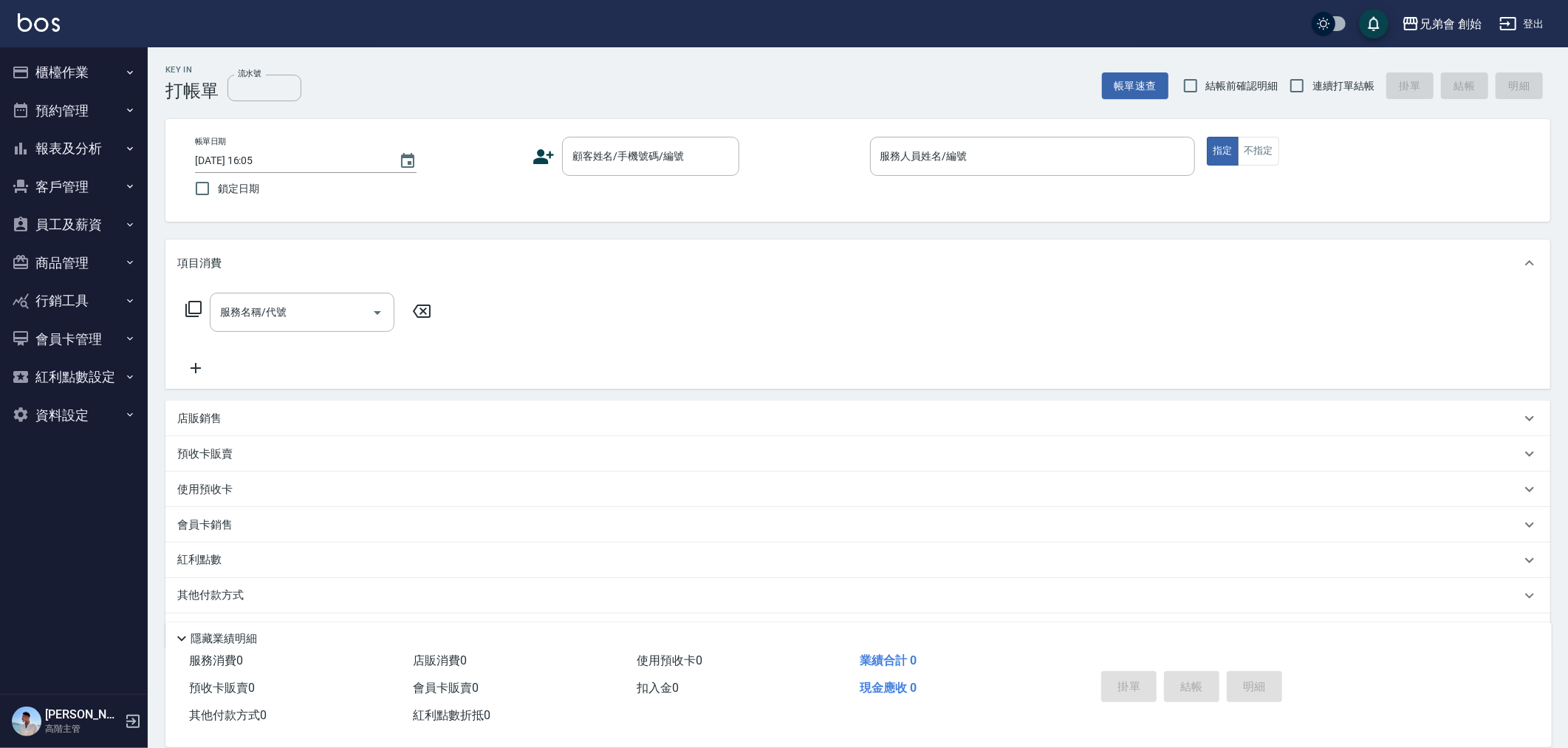
click at [986, 119] on div "帳單日期 2025/09/17 16:05 鎖定日期 顧客姓名/手機號碼/編號 顧客姓名/手機號碼/編號 服務人員姓名/編號 服務人員姓名/編號 指定 不指定" at bounding box center [857, 170] width 1385 height 103
click at [874, 67] on div "Key In 打帳單 流水號 流水號 帳單速查 結帳前確認明細 連續打單結帳 掛單 結帳 明細" at bounding box center [849, 74] width 1403 height 54
drag, startPoint x: 878, startPoint y: 108, endPoint x: 968, endPoint y: 81, distance: 94.0
click at [883, 105] on div "Key In 打帳單 流水號 流水號 帳單速查 結帳前確認明細 連續打單結帳 掛單 結帳 明細 帳單日期 2025/09/17 16:05 鎖定日期 顧客姓名…" at bounding box center [858, 418] width 1420 height 742
click at [1459, 18] on div "兄弟會 創始" at bounding box center [1450, 24] width 62 height 18
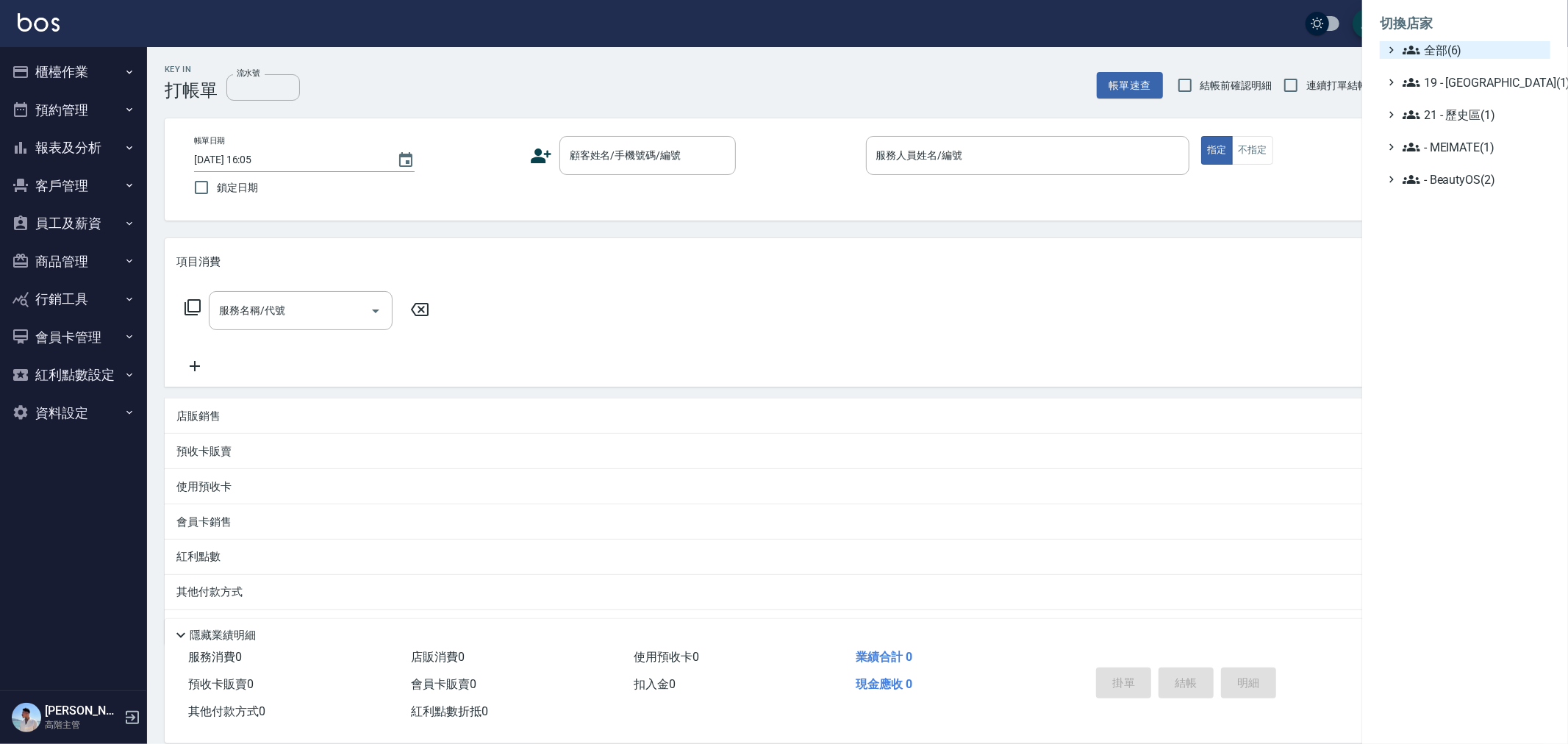
click at [1447, 48] on span "全部(6)" at bounding box center [1473, 50] width 142 height 18
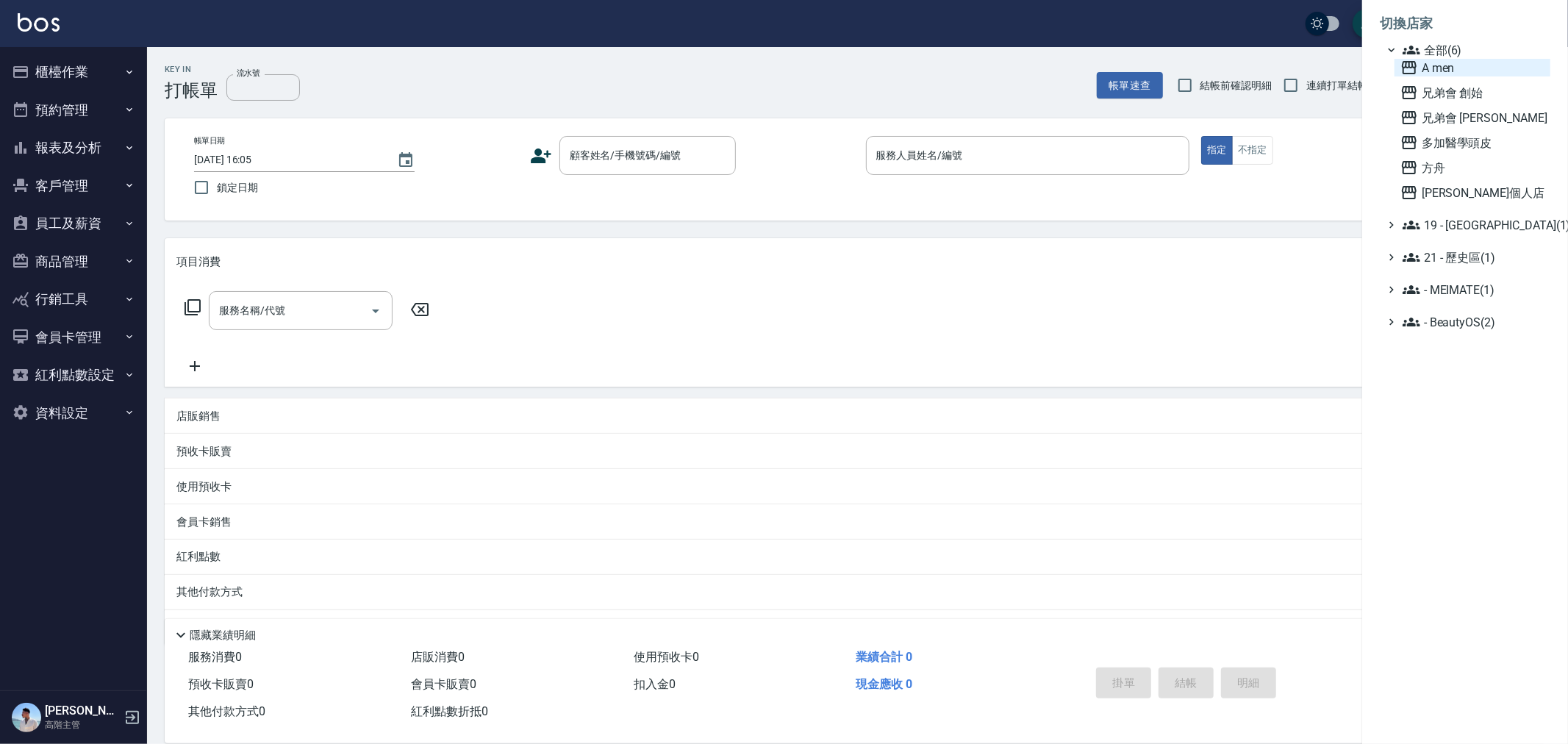
click at [1459, 76] on span "A men" at bounding box center [1472, 67] width 144 height 18
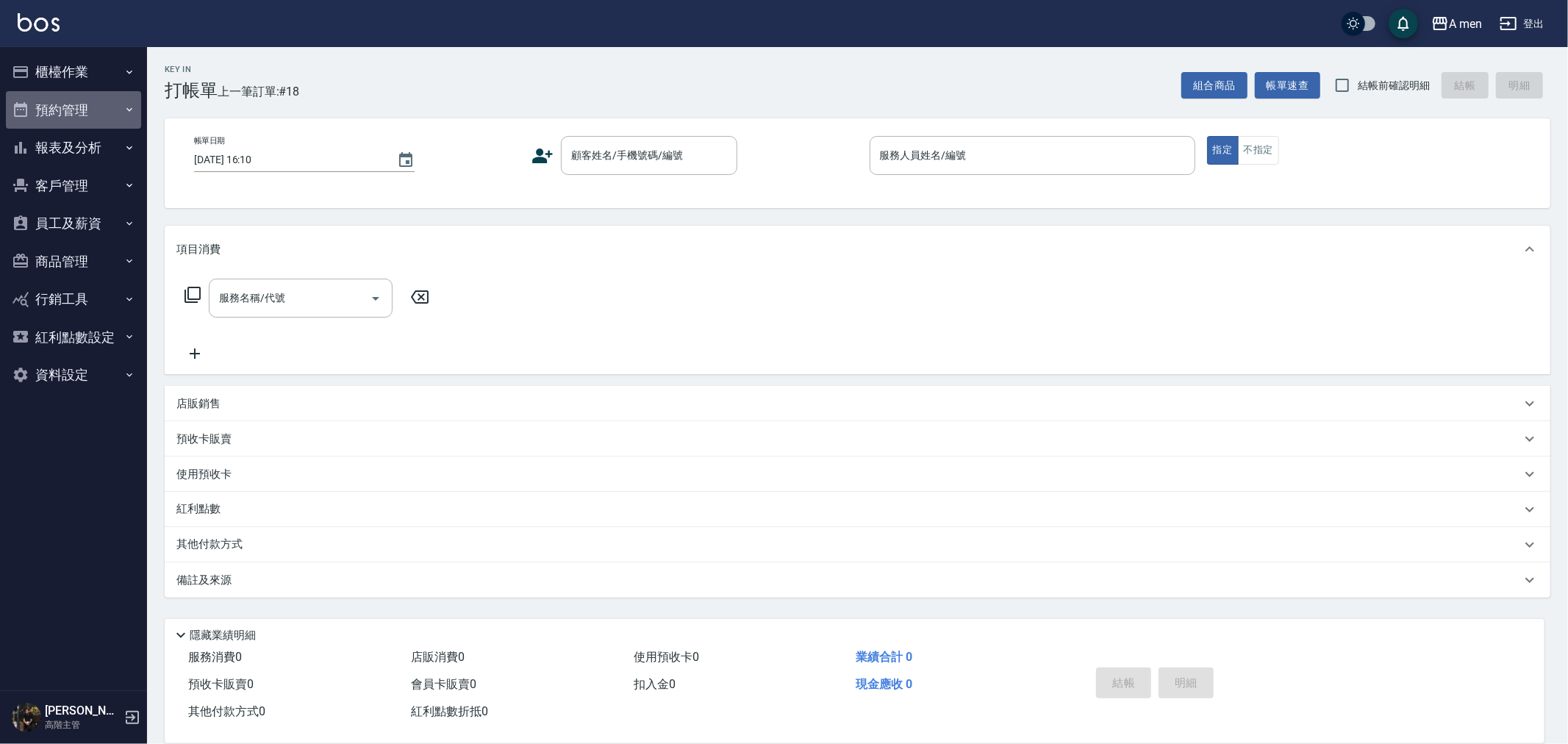
click at [81, 114] on button "預約管理" at bounding box center [74, 110] width 135 height 38
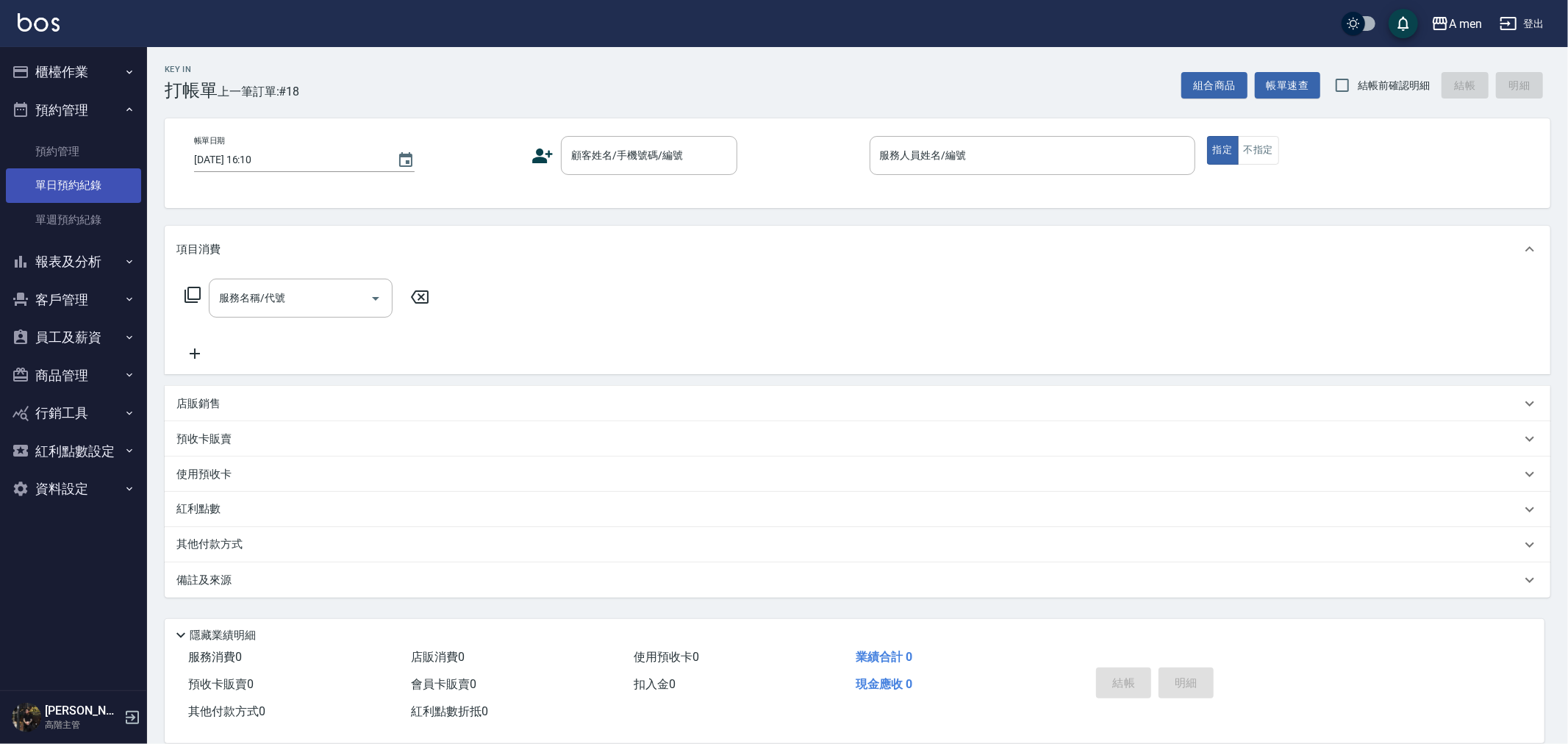
drag, startPoint x: 81, startPoint y: 176, endPoint x: 93, endPoint y: 182, distance: 13.4
click at [81, 176] on link "單日預約紀錄" at bounding box center [74, 185] width 135 height 34
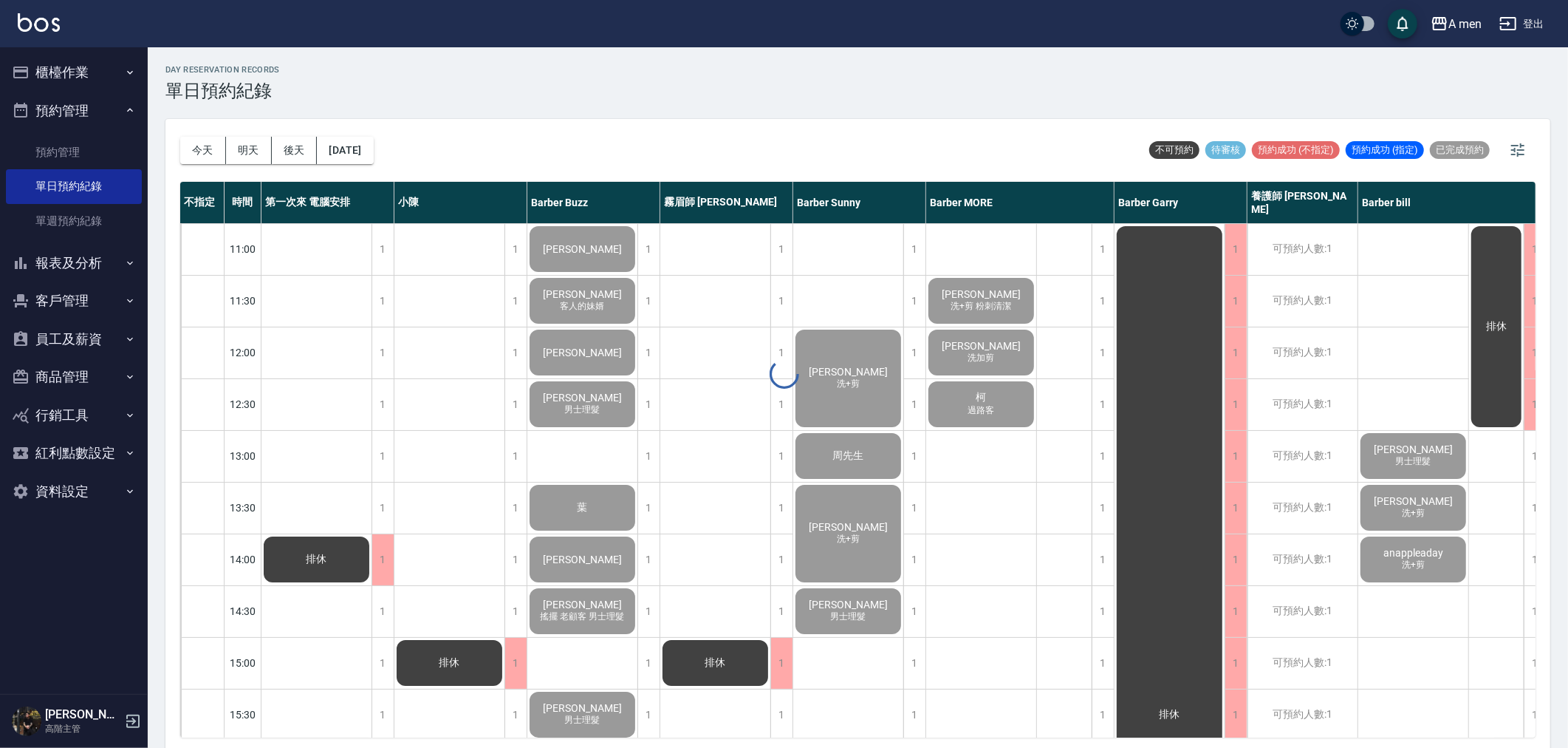
click at [373, 144] on button "2025/09/17" at bounding box center [344, 150] width 56 height 28
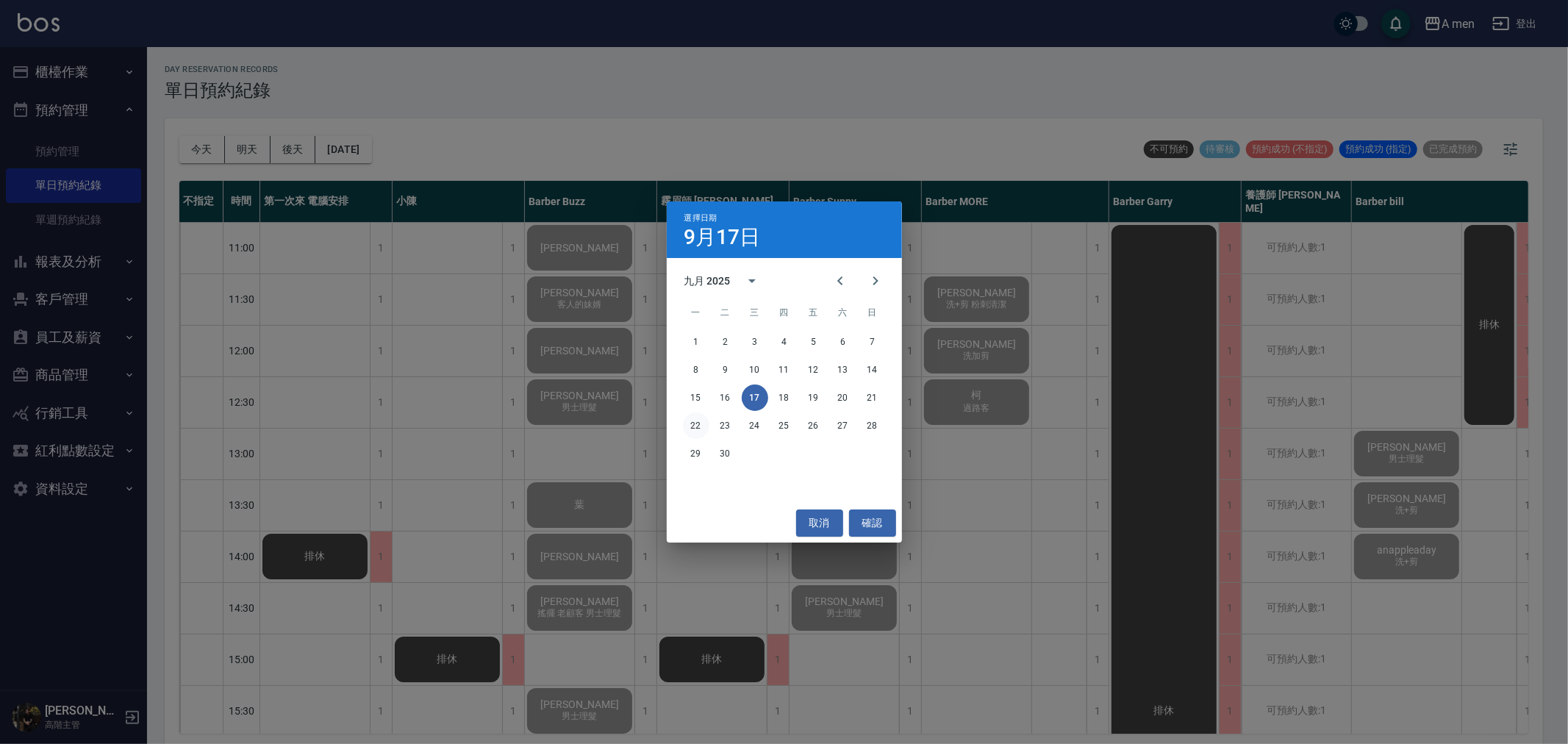
click at [704, 425] on button "22" at bounding box center [696, 426] width 27 height 27
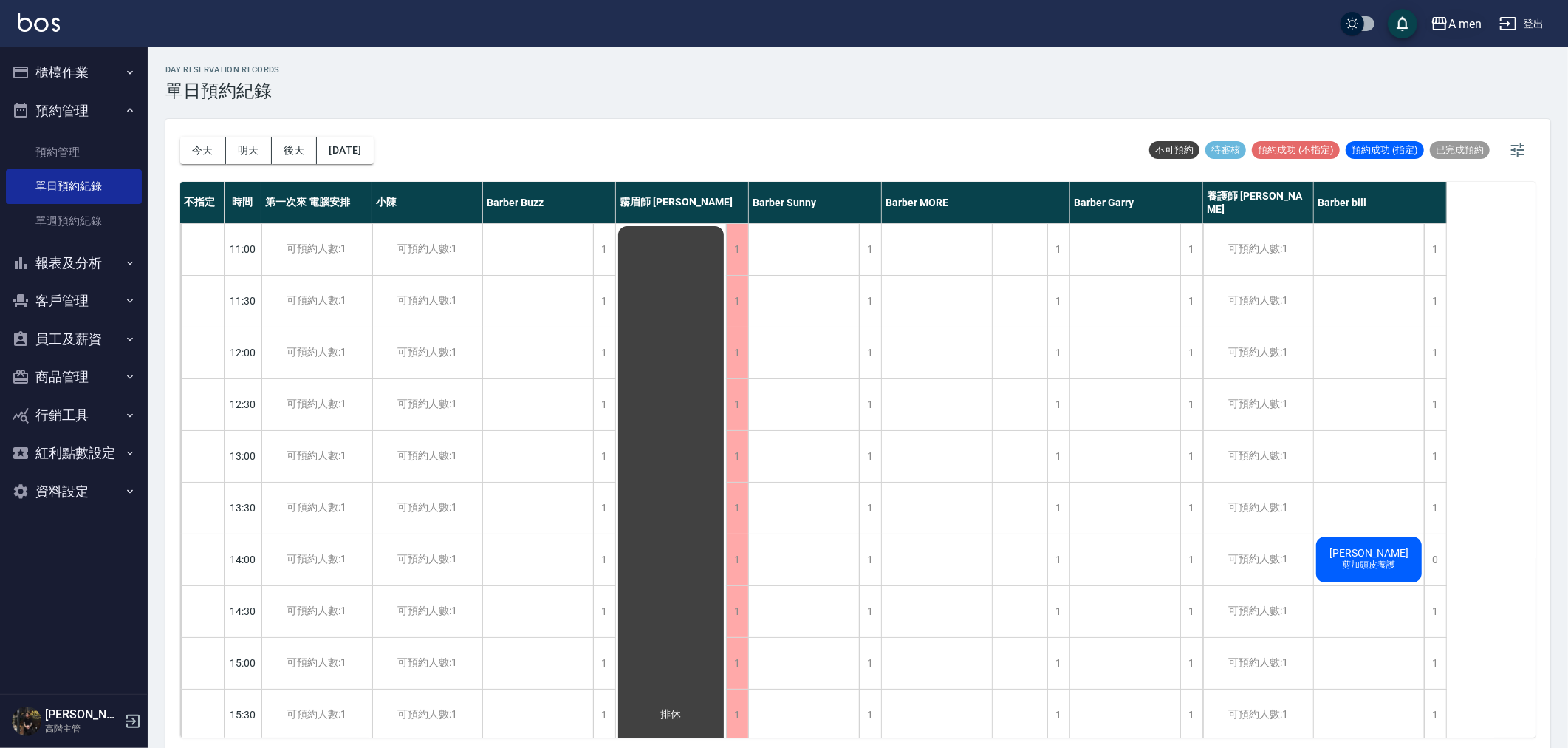
click at [1436, 22] on icon "button" at bounding box center [1439, 24] width 15 height 13
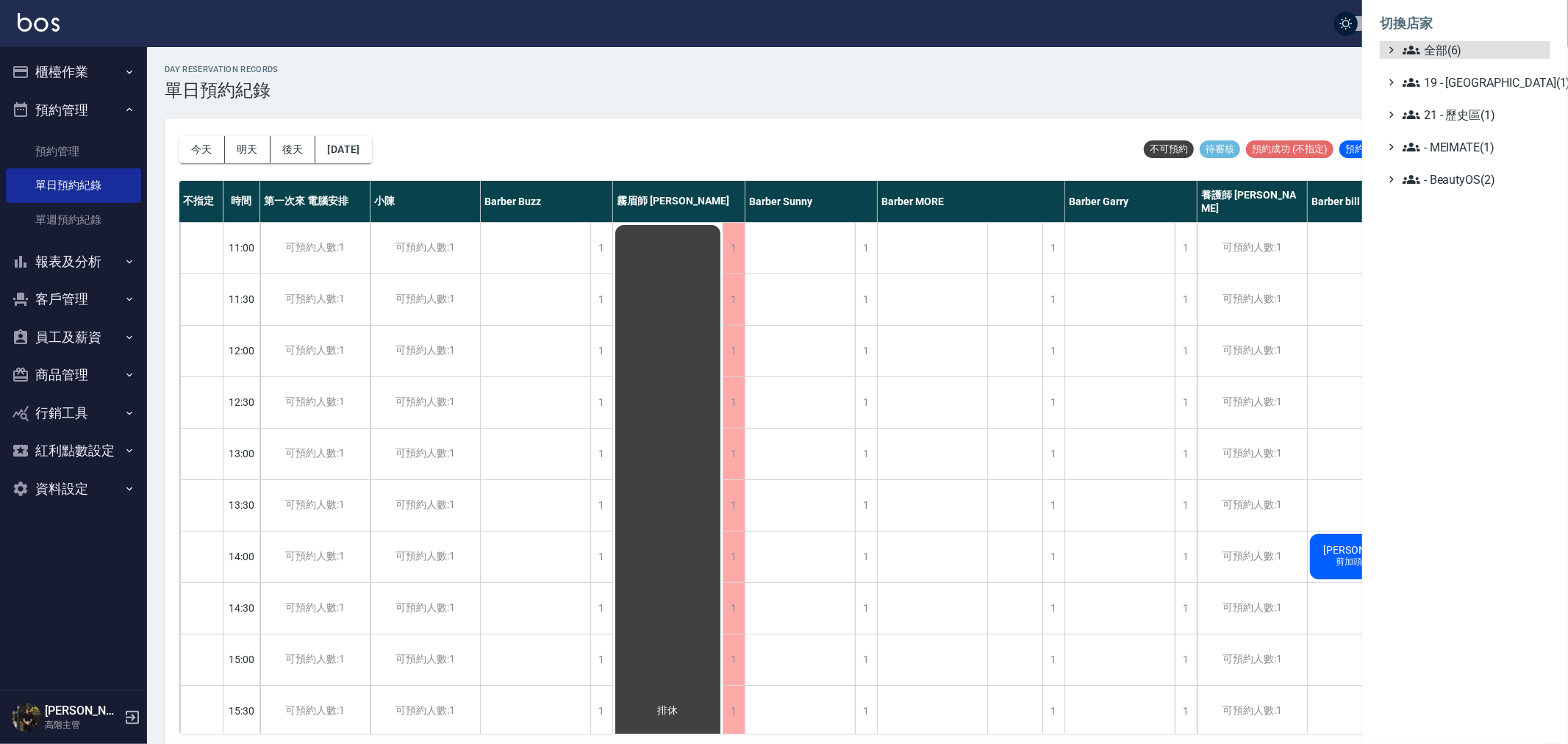
drag, startPoint x: 1431, startPoint y: 63, endPoint x: 1426, endPoint y: 27, distance: 36.3
click at [1431, 61] on ul "全部(6) 19 - 新城區(1) 21 - 歷史區(1) - MEIMATE(1) - BeautyOS(2)" at bounding box center [1465, 115] width 171 height 147
click at [1426, 42] on span "全部(6)" at bounding box center [1473, 50] width 142 height 18
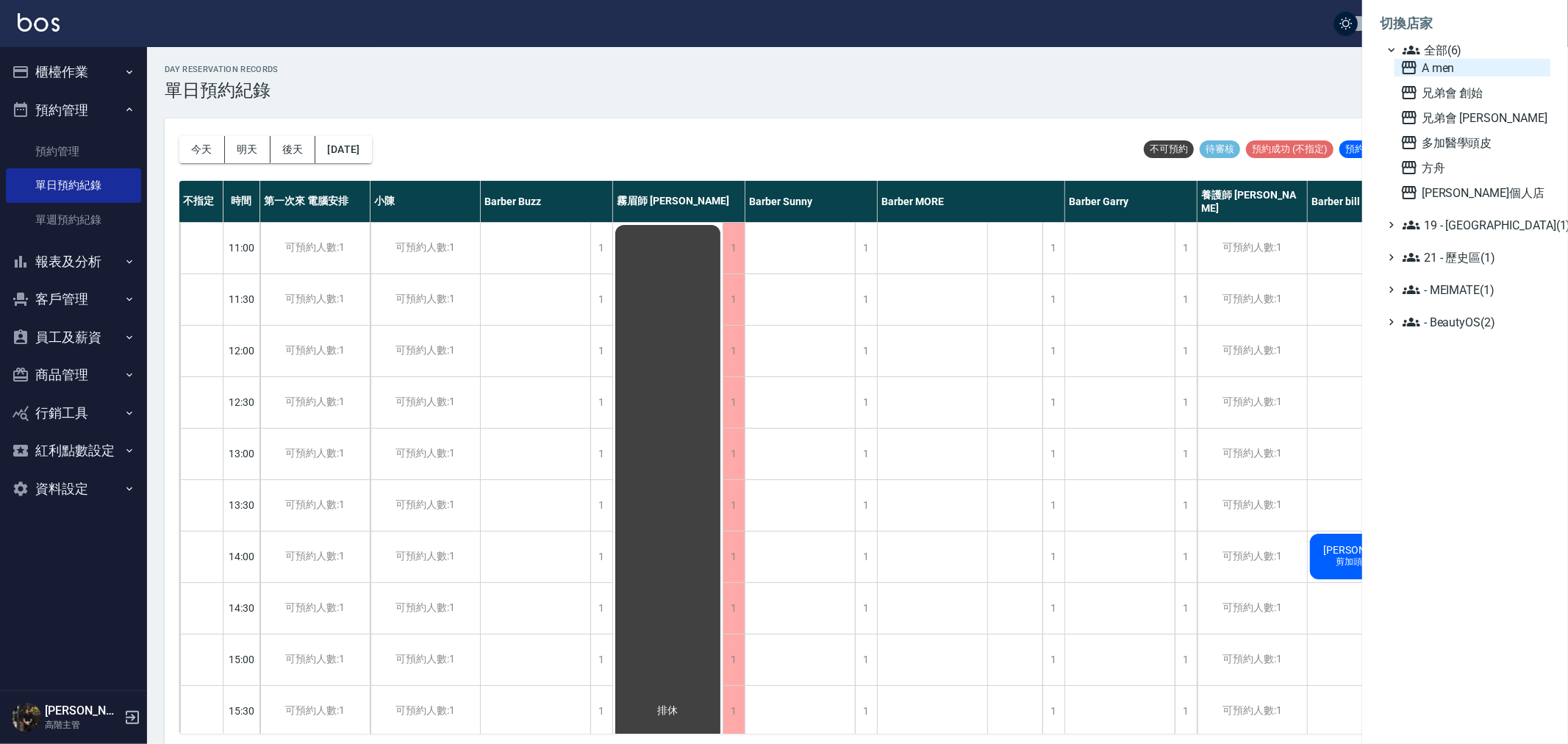
click at [1445, 66] on span "A men" at bounding box center [1472, 67] width 144 height 18
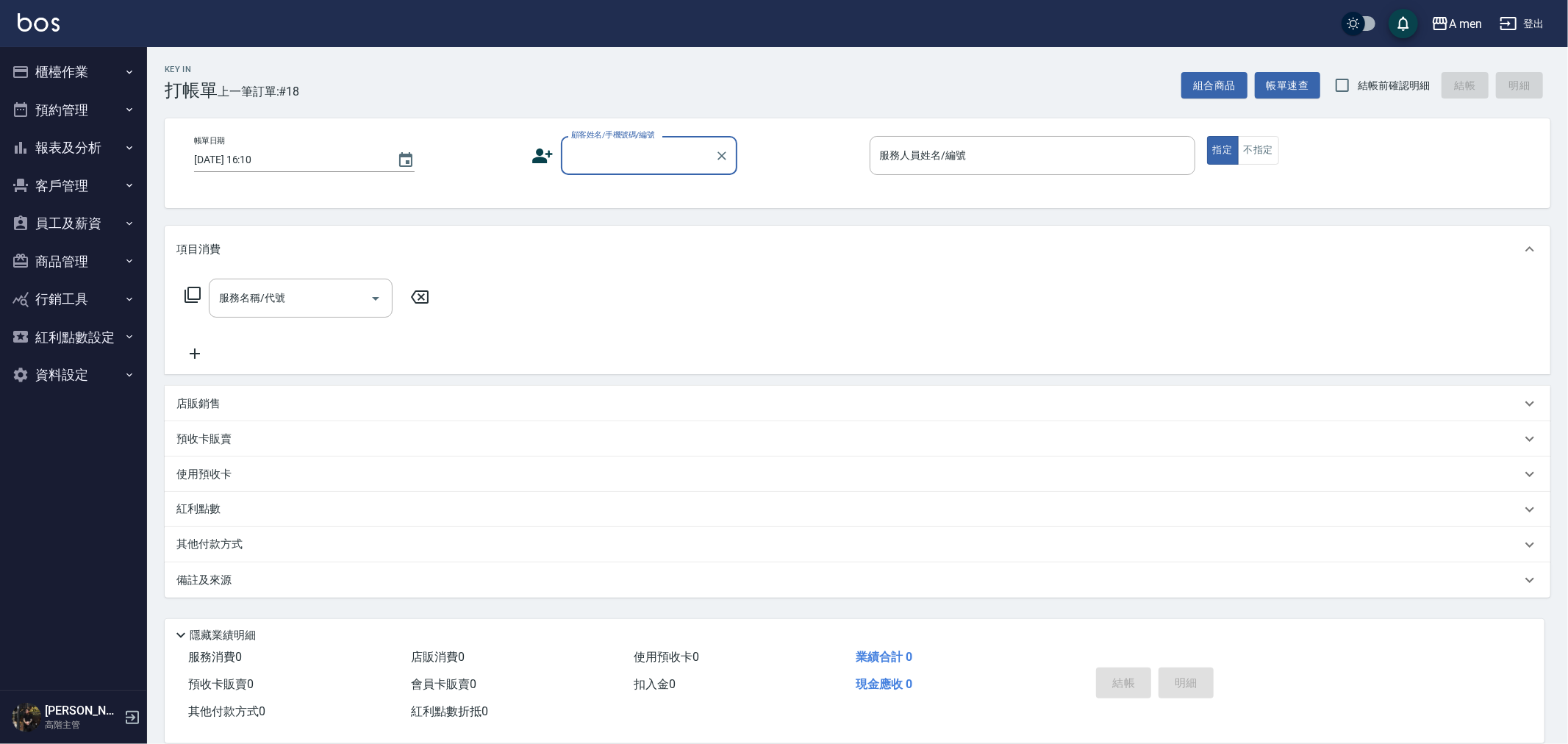
click at [1011, 104] on div "Key In 打帳單 上一筆訂單:#18 組合商品 帳單速查 結帳前確認明細 結帳 明細 帳單日期 [DATE] 16:10 顧客姓名/手機號碼/編號 顧客姓…" at bounding box center [858, 392] width 1421 height 690
click at [78, 107] on button "預約管理" at bounding box center [74, 110] width 135 height 38
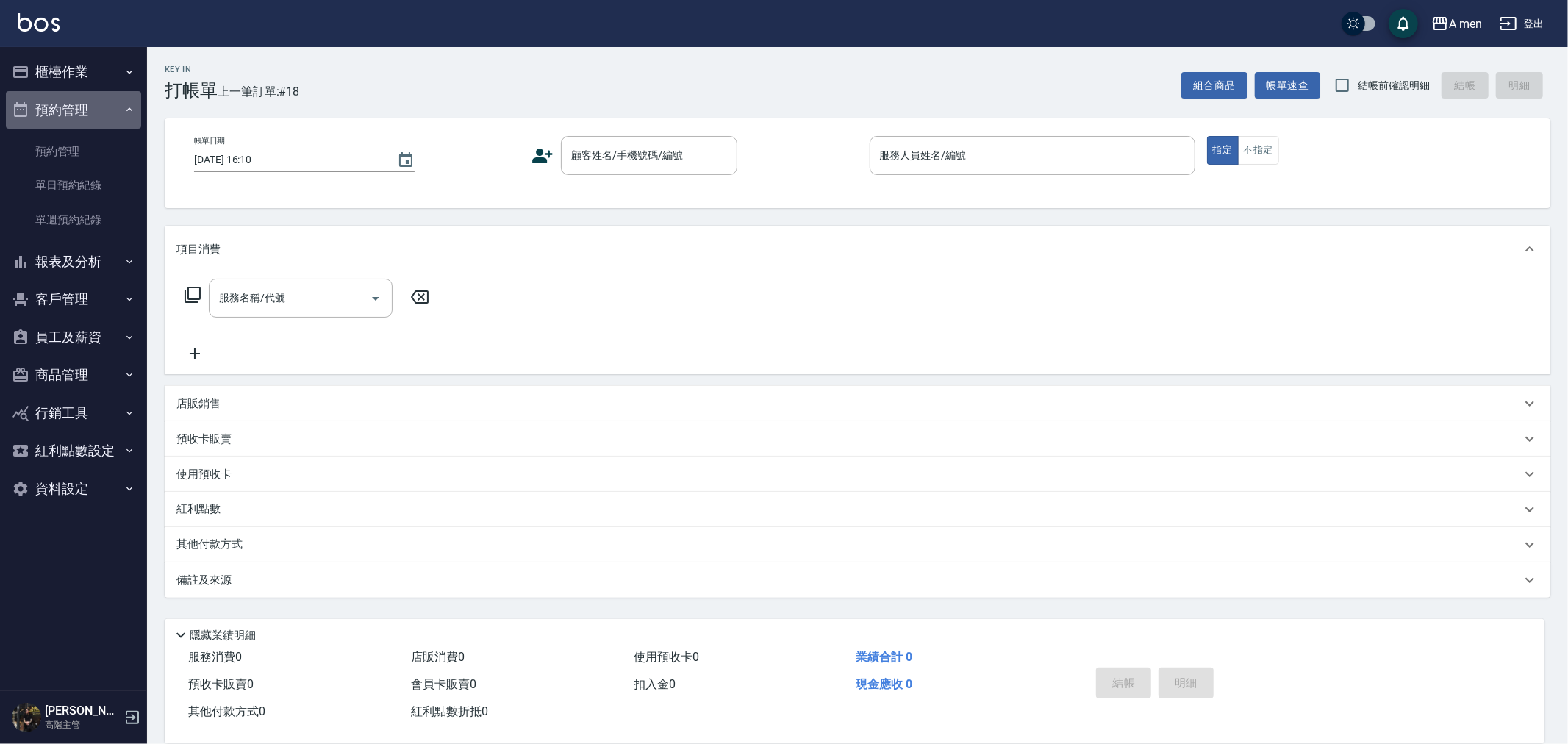
click at [87, 107] on button "預約管理" at bounding box center [74, 110] width 135 height 38
